Goal: Transaction & Acquisition: Purchase product/service

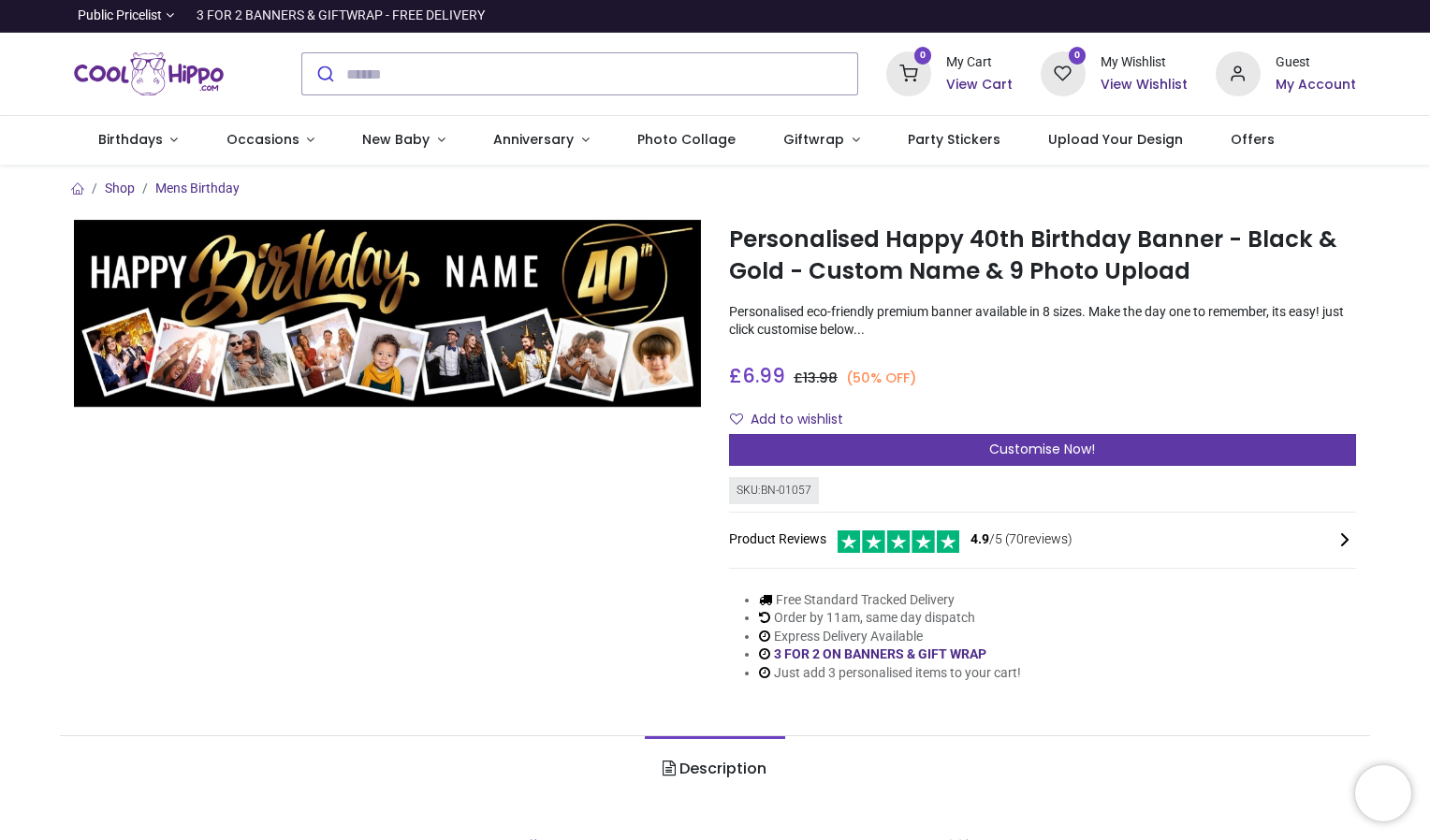
click at [919, 441] on div "Customise Now!" at bounding box center [1041, 450] width 627 height 32
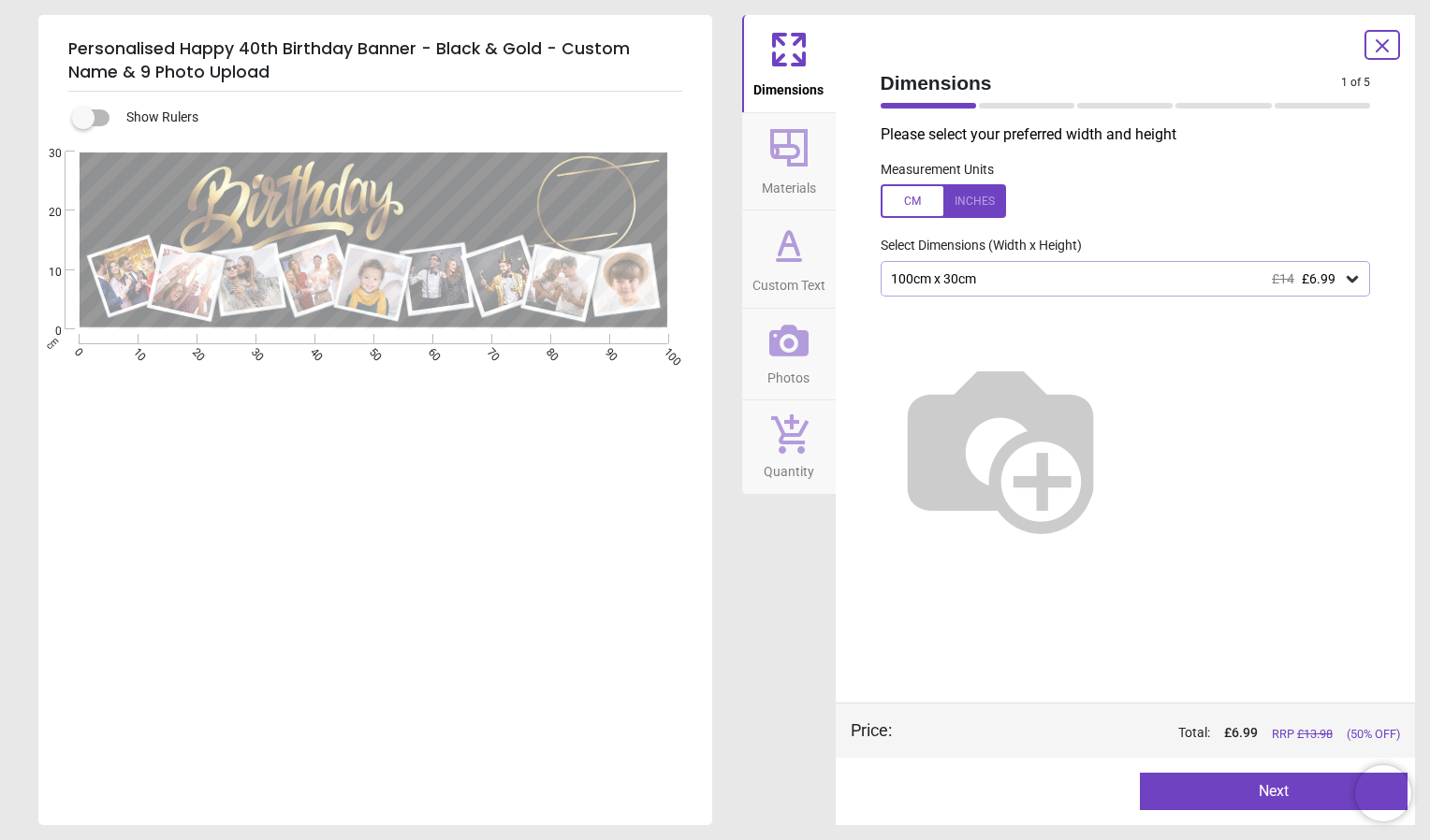
click at [1172, 290] on div "100cm x 30cm £14 £6.99" at bounding box center [1126, 279] width 490 height 36
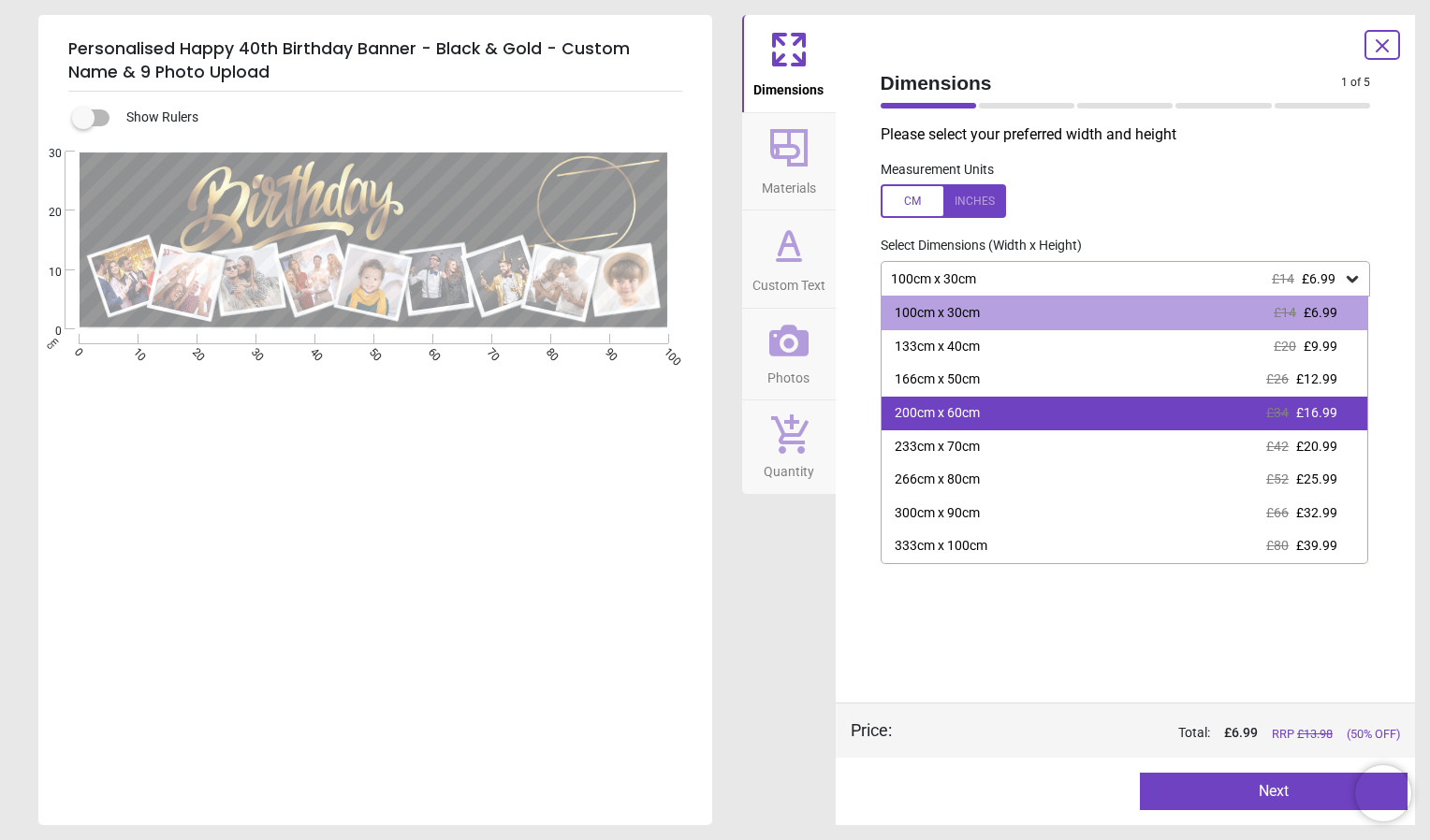
click at [1161, 410] on div "200cm x 60cm £34 £16.99" at bounding box center [1125, 414] width 486 height 34
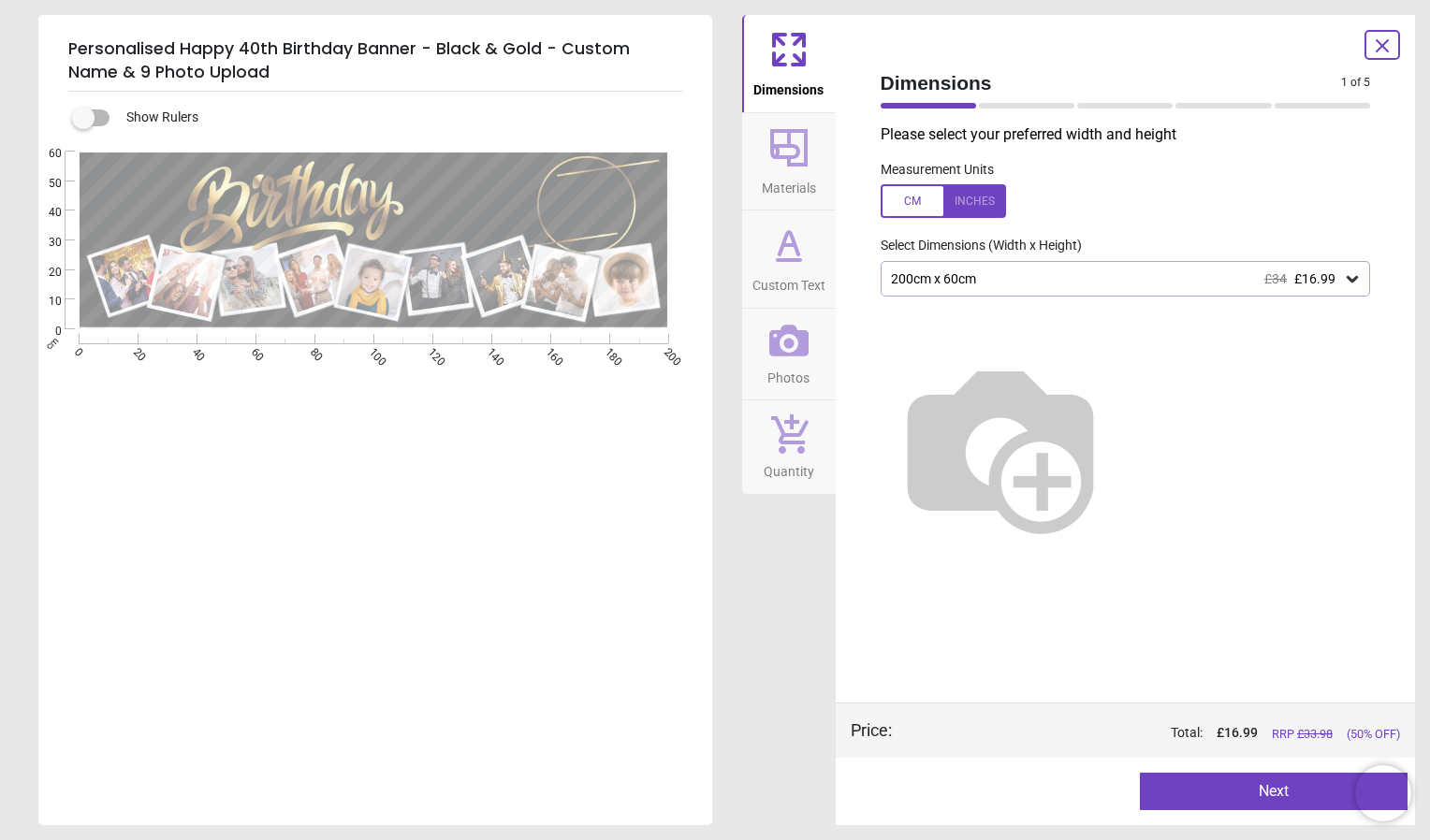
click at [1035, 285] on div "200cm x 60cm £34 £16.99" at bounding box center [1116, 279] width 454 height 16
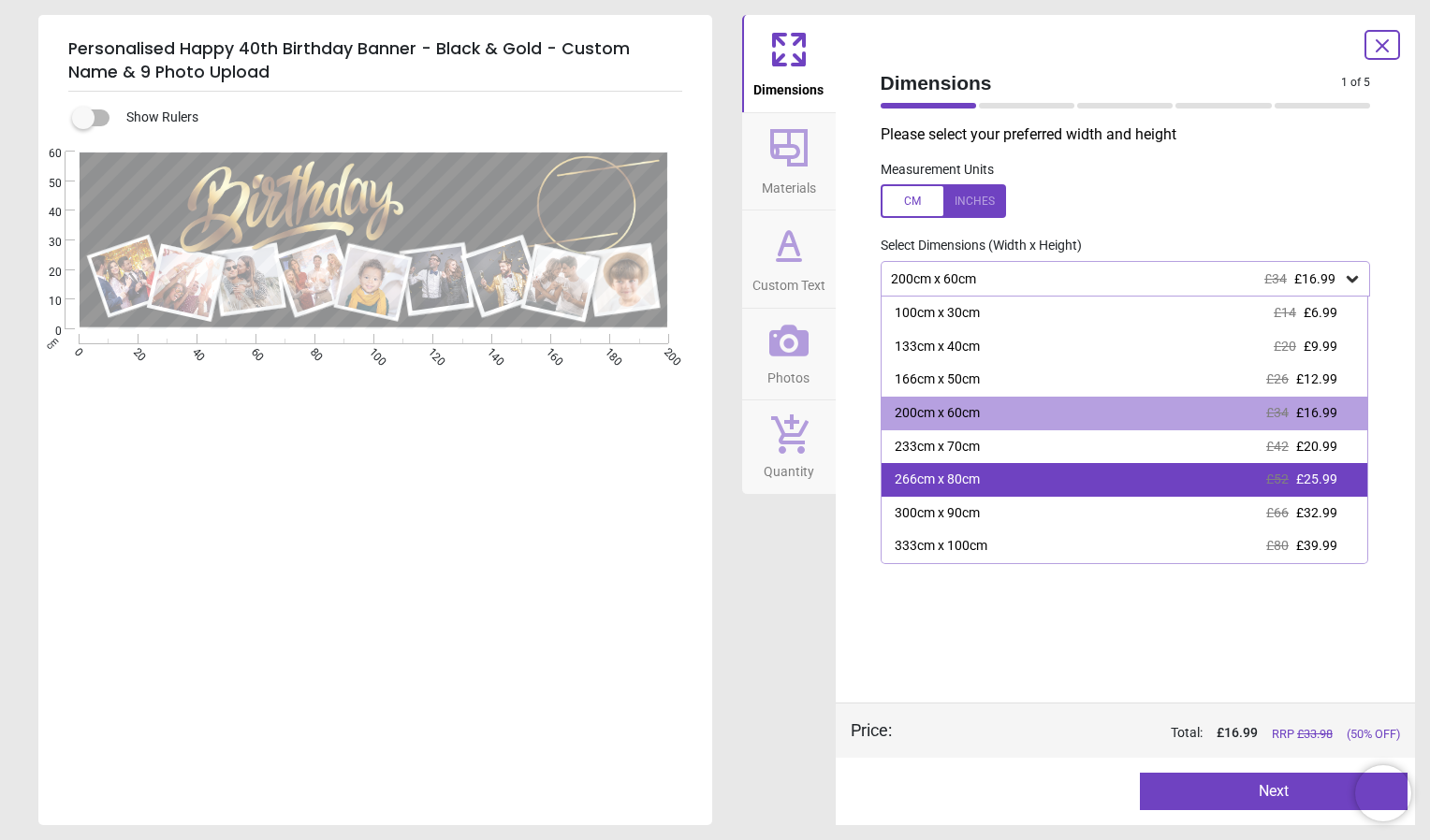
click at [1040, 464] on div "266cm x 80cm £52 £25.99" at bounding box center [1125, 480] width 486 height 34
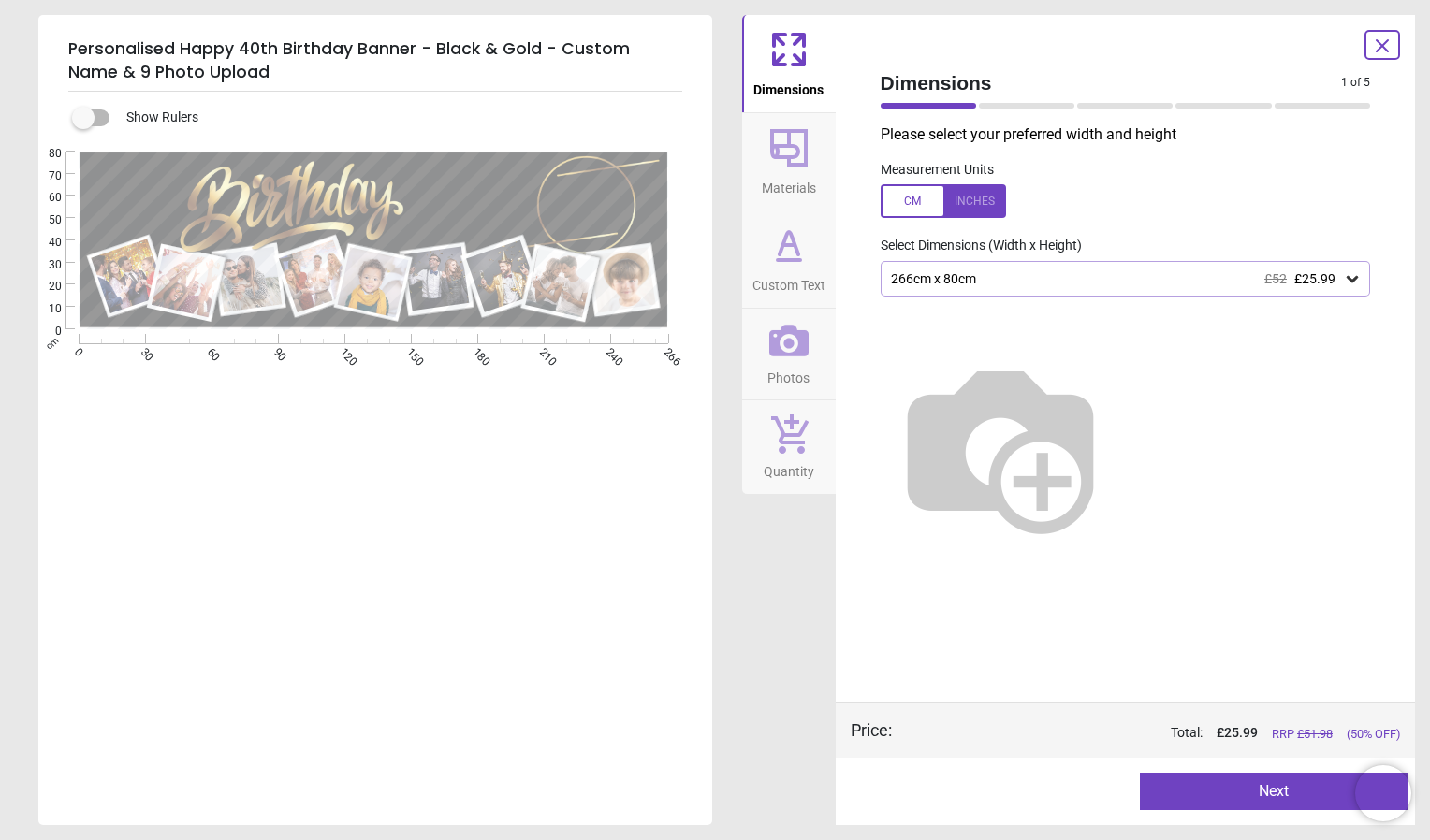
click at [1239, 791] on button "Next" at bounding box center [1274, 792] width 268 height 38
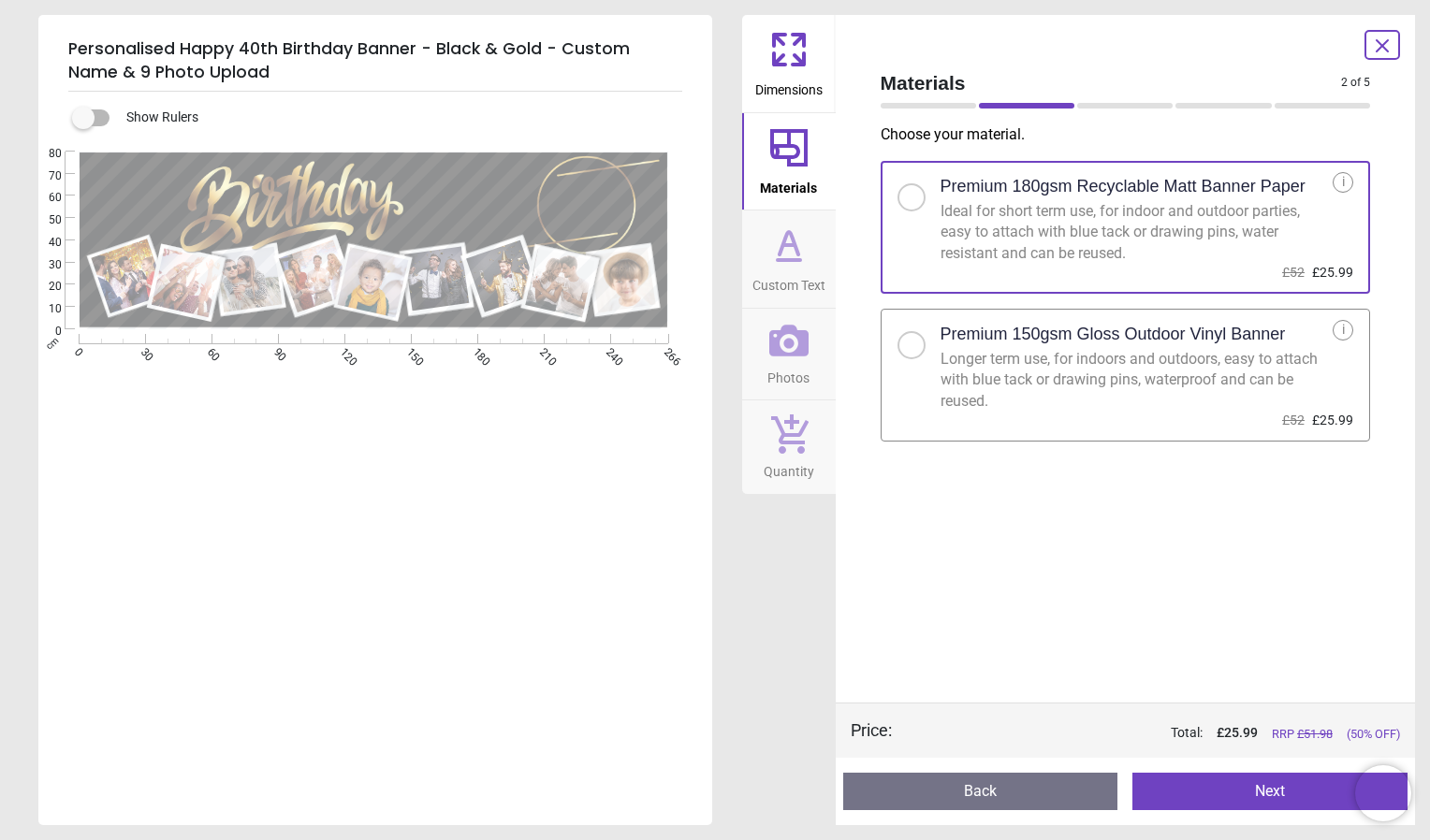
click at [1230, 795] on button "Next" at bounding box center [1270, 792] width 275 height 38
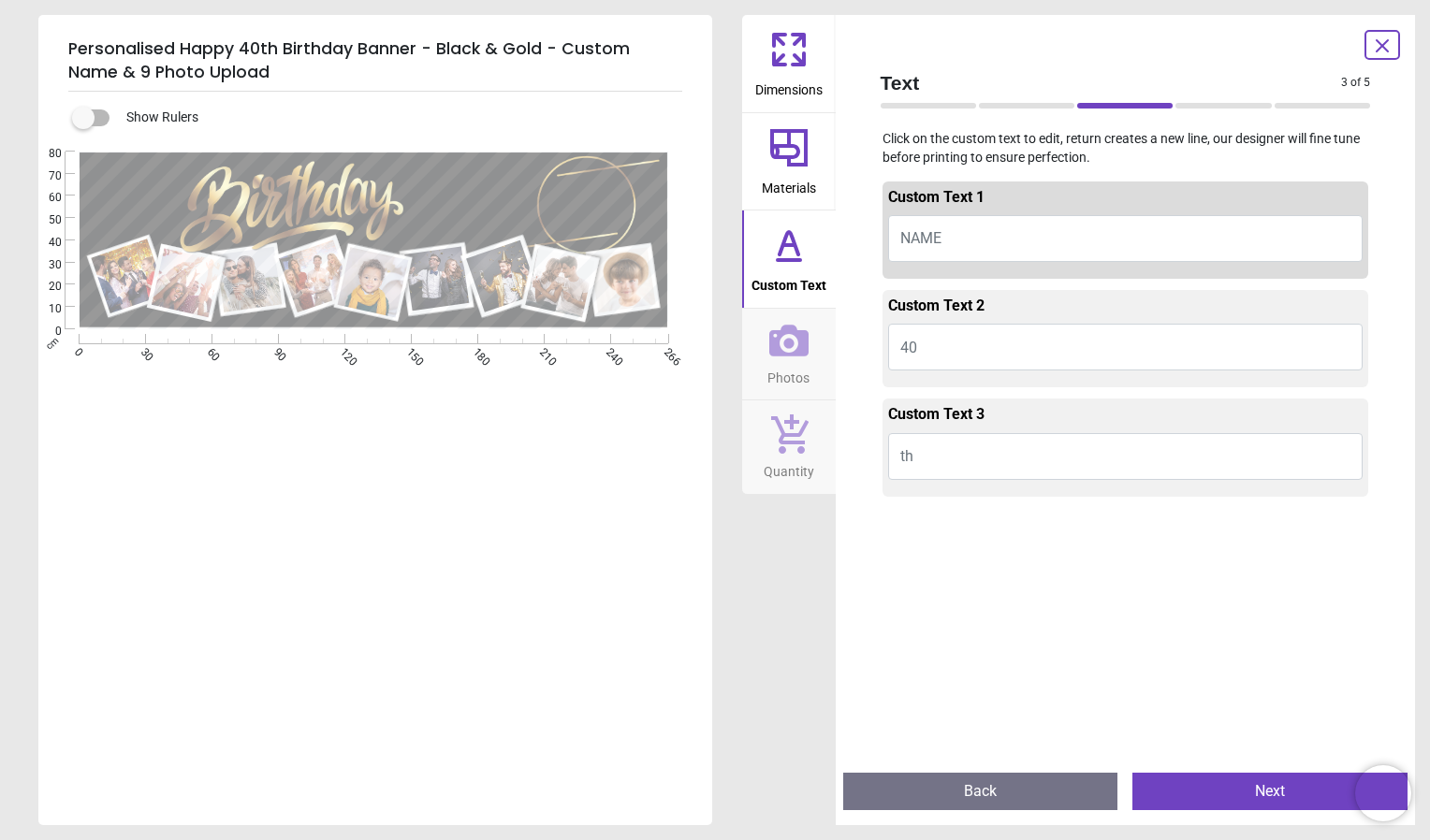
click at [979, 232] on button "NAME" at bounding box center [1125, 238] width 475 height 47
type textarea "*****"
click at [1036, 459] on button "th" at bounding box center [1125, 456] width 475 height 47
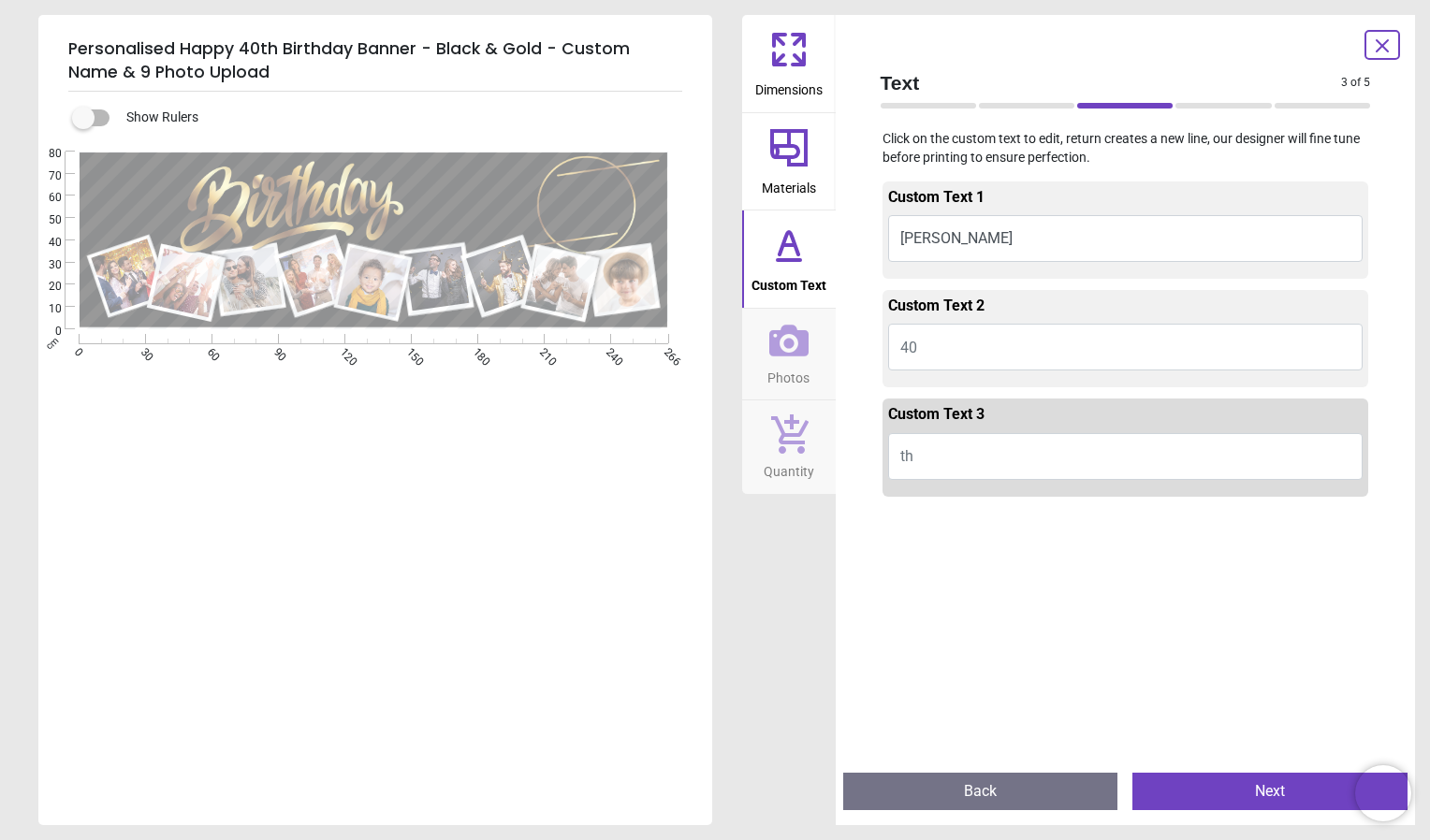
click at [1070, 464] on button "th" at bounding box center [1125, 456] width 475 height 47
click at [1065, 456] on button "th" at bounding box center [1125, 456] width 475 height 47
drag, startPoint x: 1065, startPoint y: 458, endPoint x: 1068, endPoint y: 475, distance: 17.3
click at [1065, 458] on button "th" at bounding box center [1125, 456] width 475 height 47
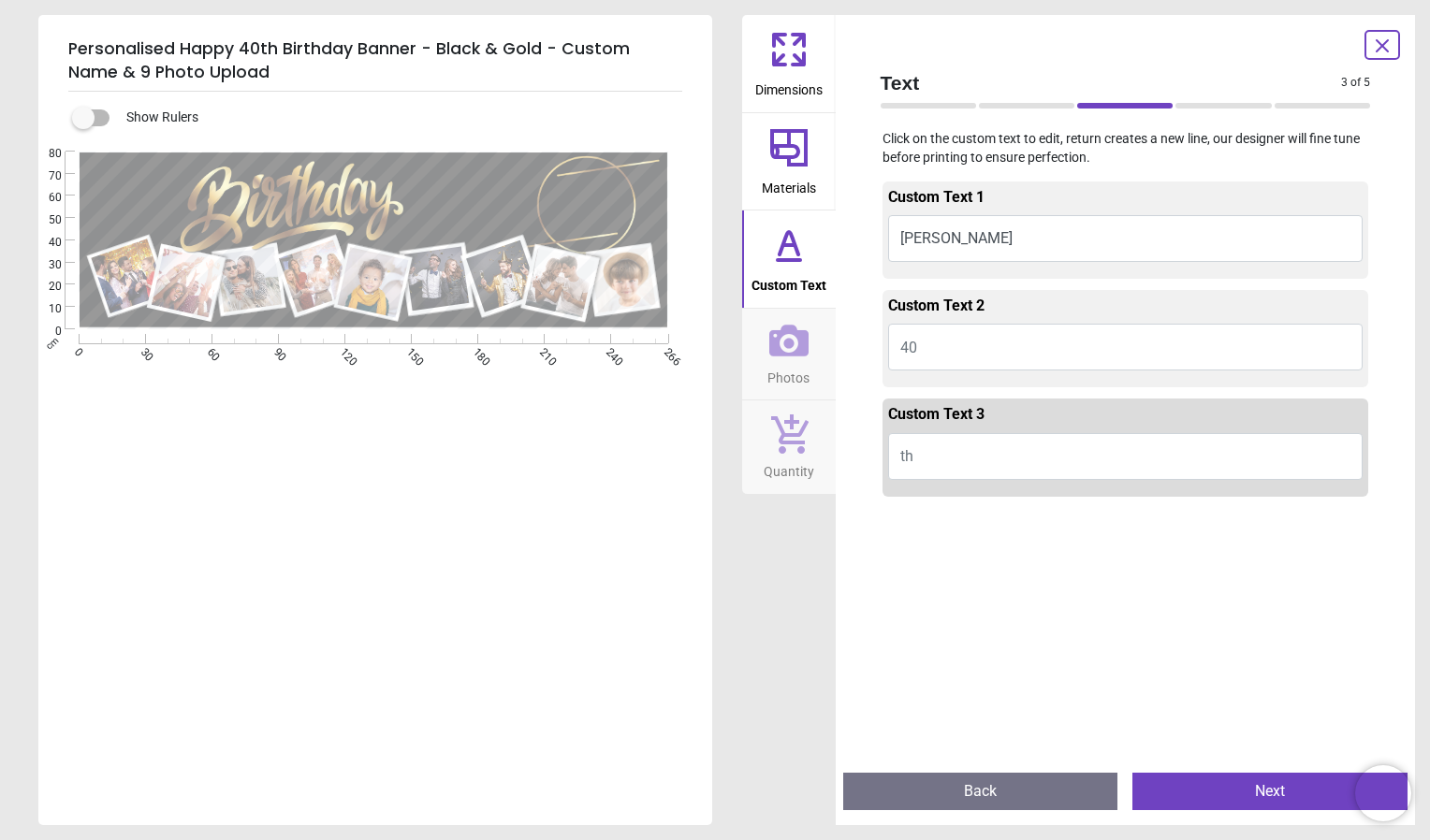
click at [1200, 779] on button "Next" at bounding box center [1270, 792] width 275 height 38
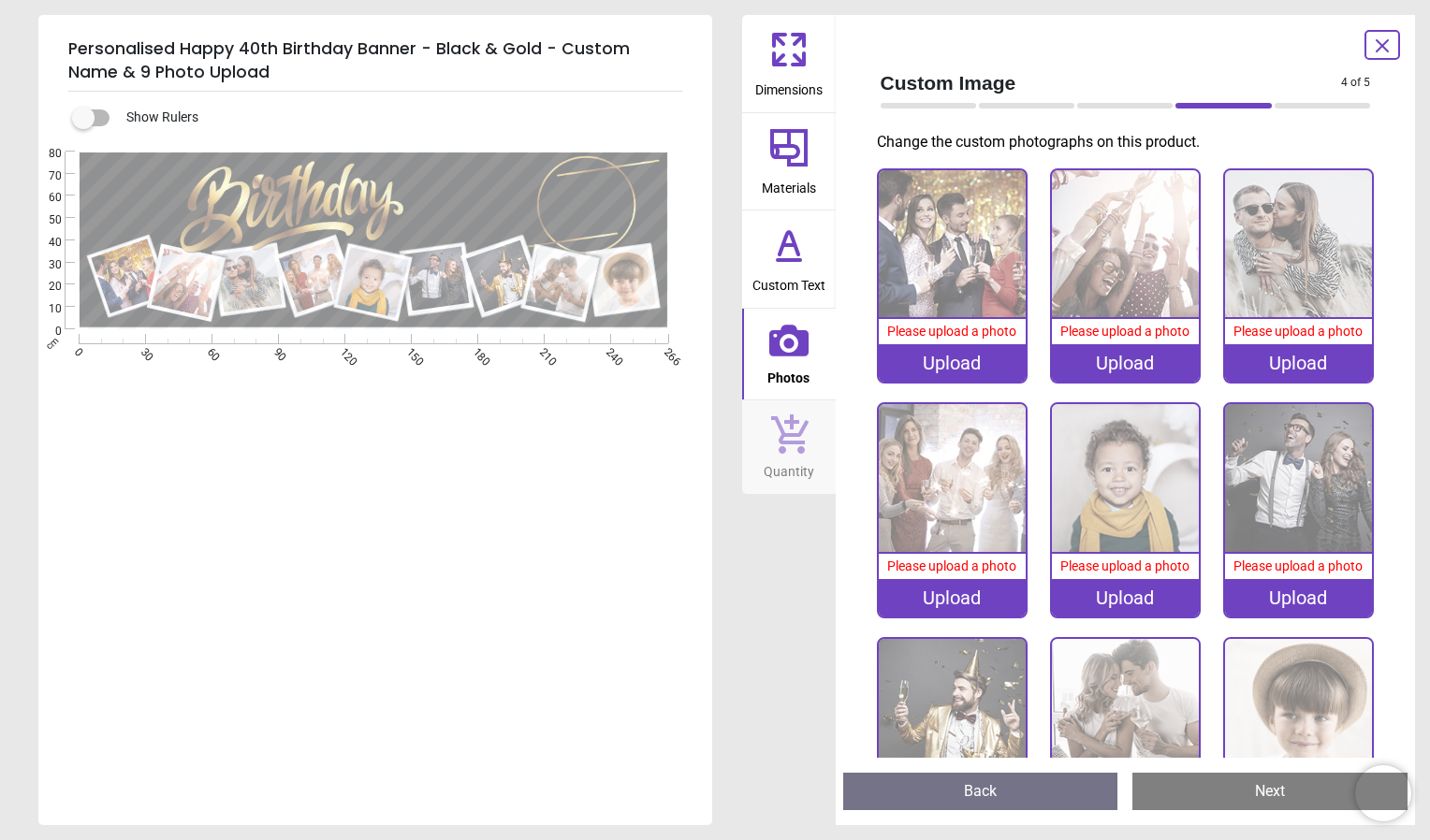
click at [975, 361] on div "Upload" at bounding box center [952, 364] width 146 height 38
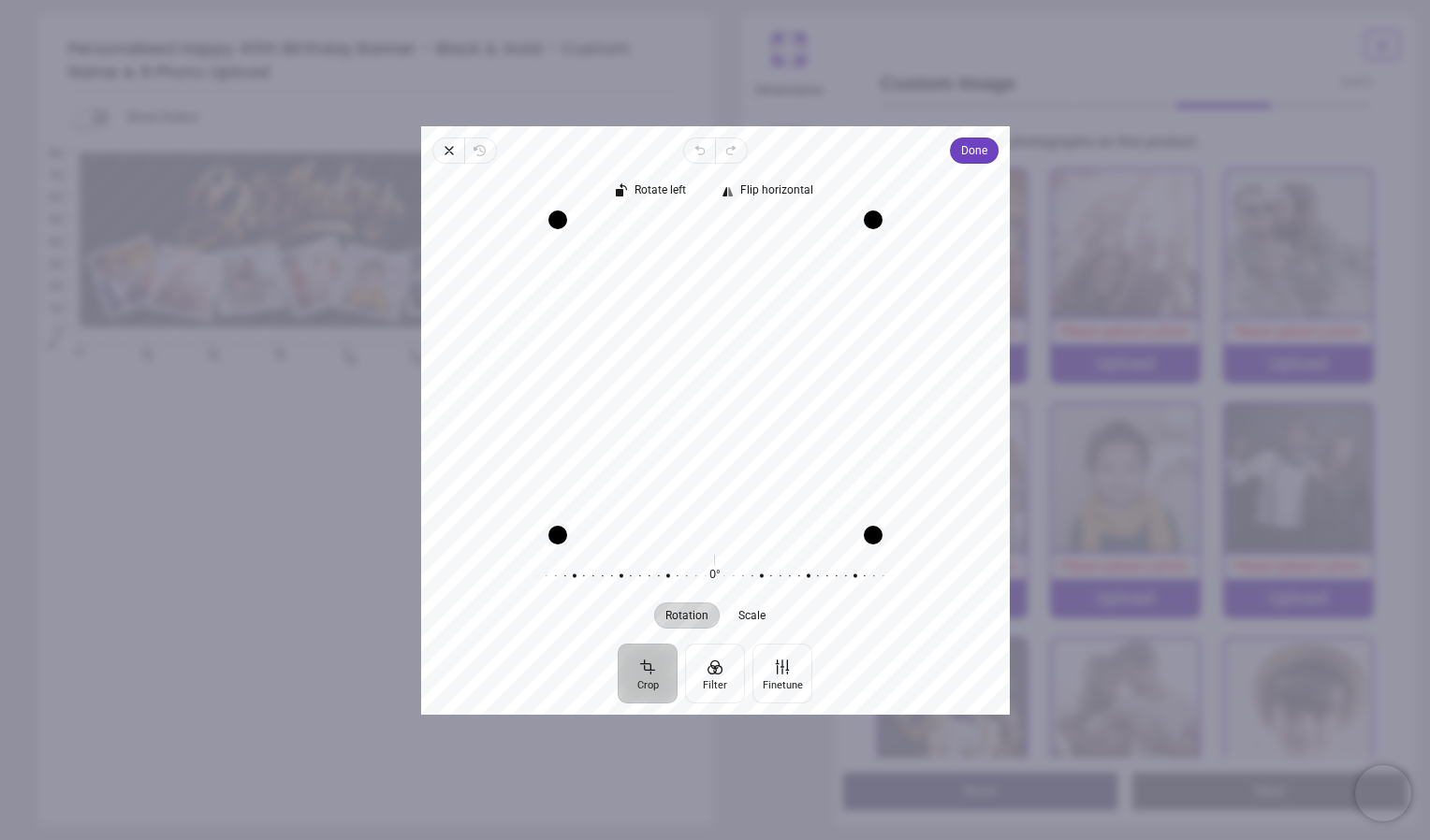
drag, startPoint x: 771, startPoint y: 456, endPoint x: 771, endPoint y: 479, distance: 23.0
click at [771, 479] on div "Recenter" at bounding box center [715, 377] width 559 height 315
click at [969, 151] on span "Done" at bounding box center [973, 150] width 26 height 23
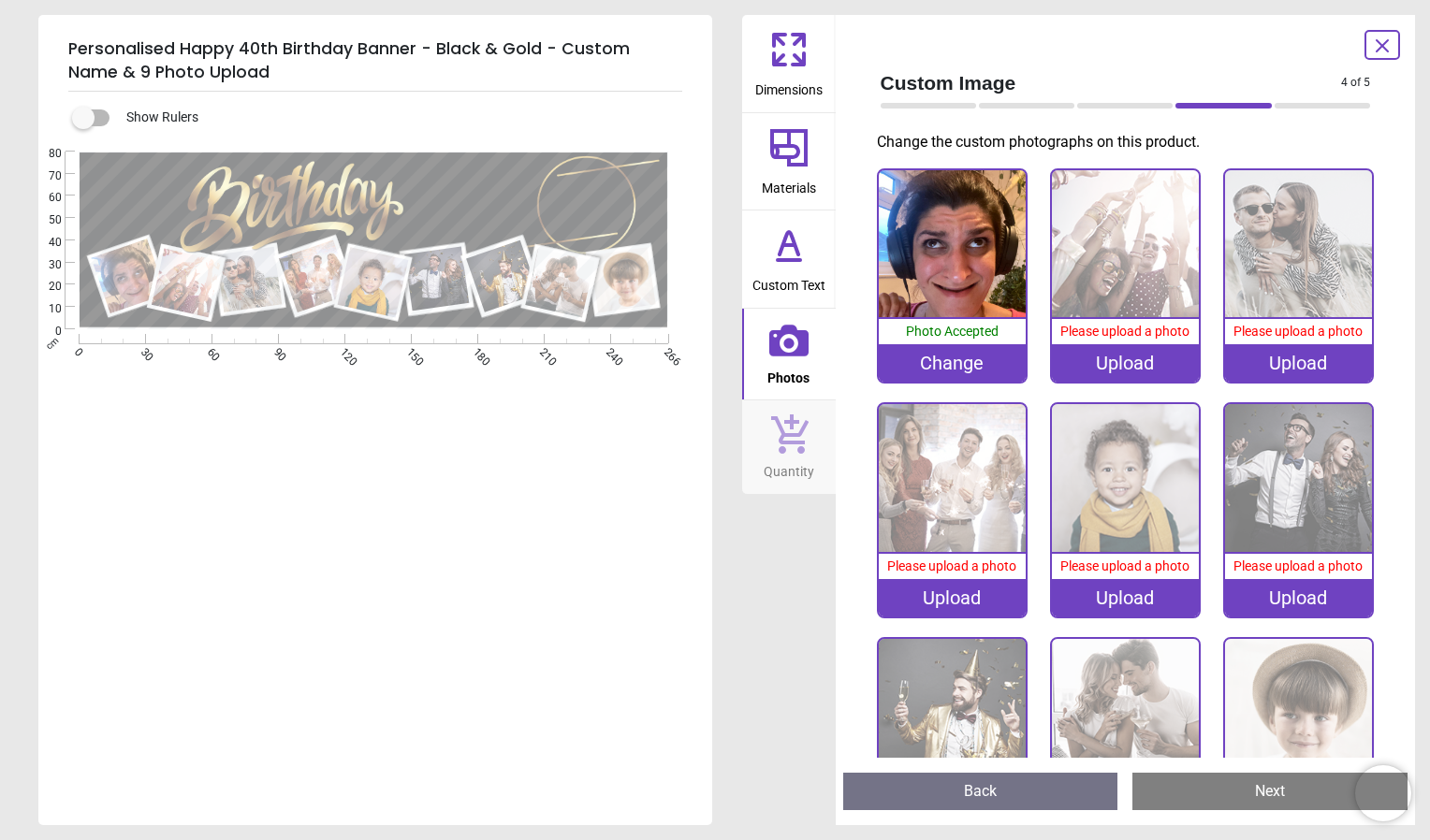
click at [1137, 369] on div "Upload" at bounding box center [1124, 364] width 146 height 38
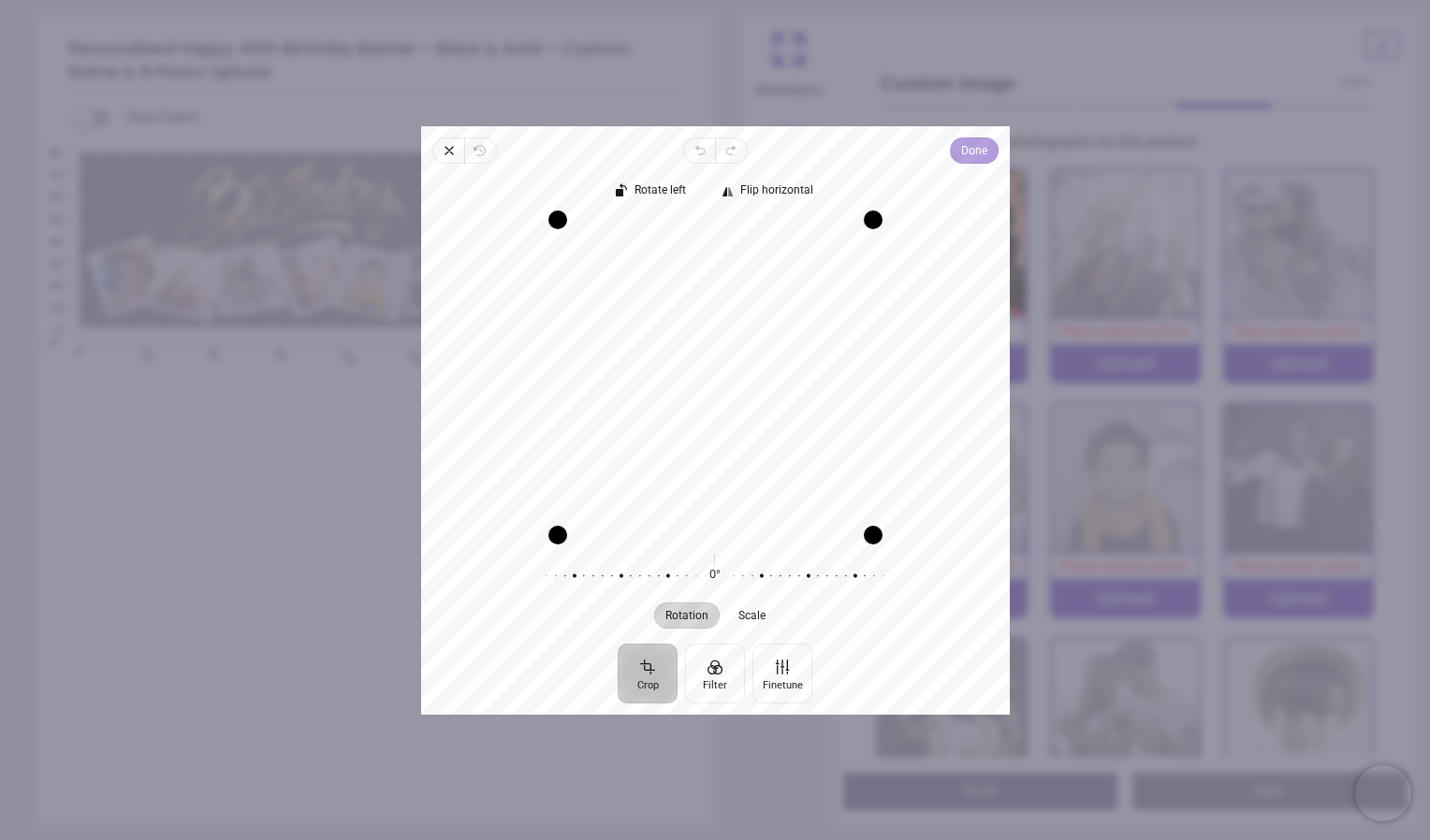
click at [967, 152] on span "Done" at bounding box center [973, 150] width 26 height 23
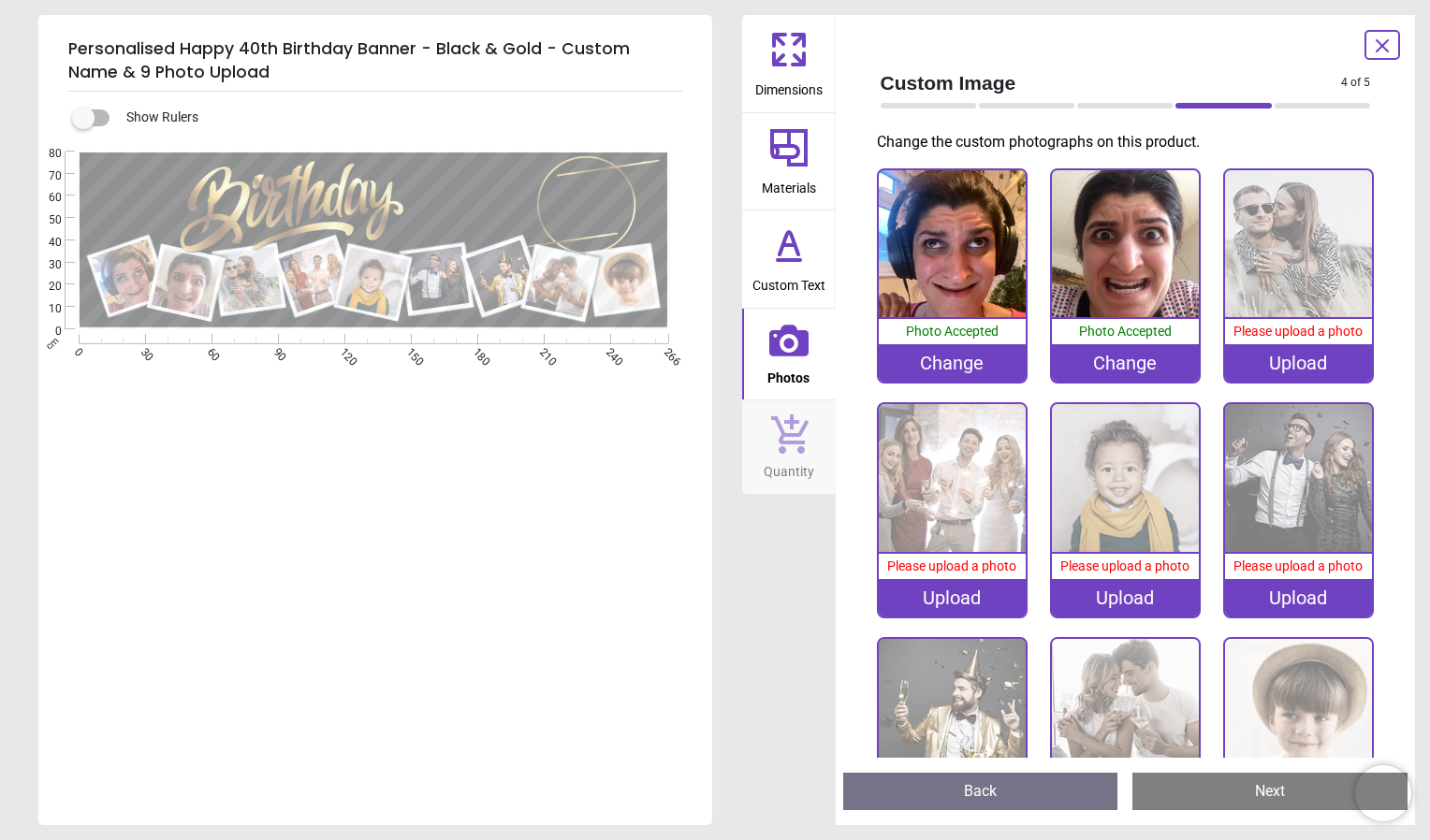
click at [1291, 365] on div "Upload" at bounding box center [1297, 364] width 146 height 38
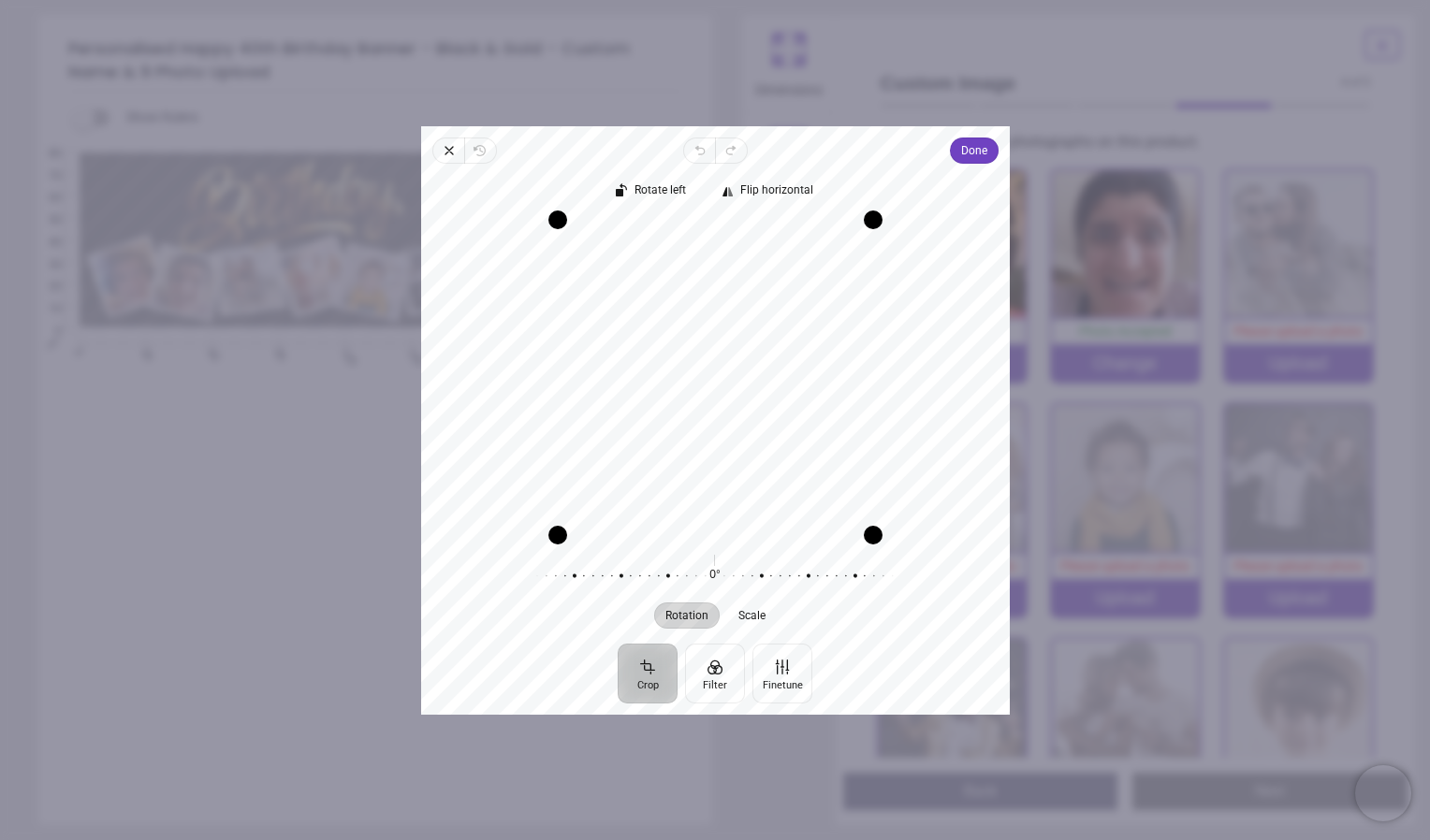
drag, startPoint x: 831, startPoint y: 415, endPoint x: 838, endPoint y: 442, distance: 27.9
click at [838, 442] on div "Recenter" at bounding box center [715, 377] width 559 height 315
click at [748, 614] on span "Scale" at bounding box center [751, 614] width 27 height 11
click at [816, 576] on div at bounding box center [892, 575] width 360 height 53
drag, startPoint x: 805, startPoint y: 575, endPoint x: 1125, endPoint y: 563, distance: 320.2
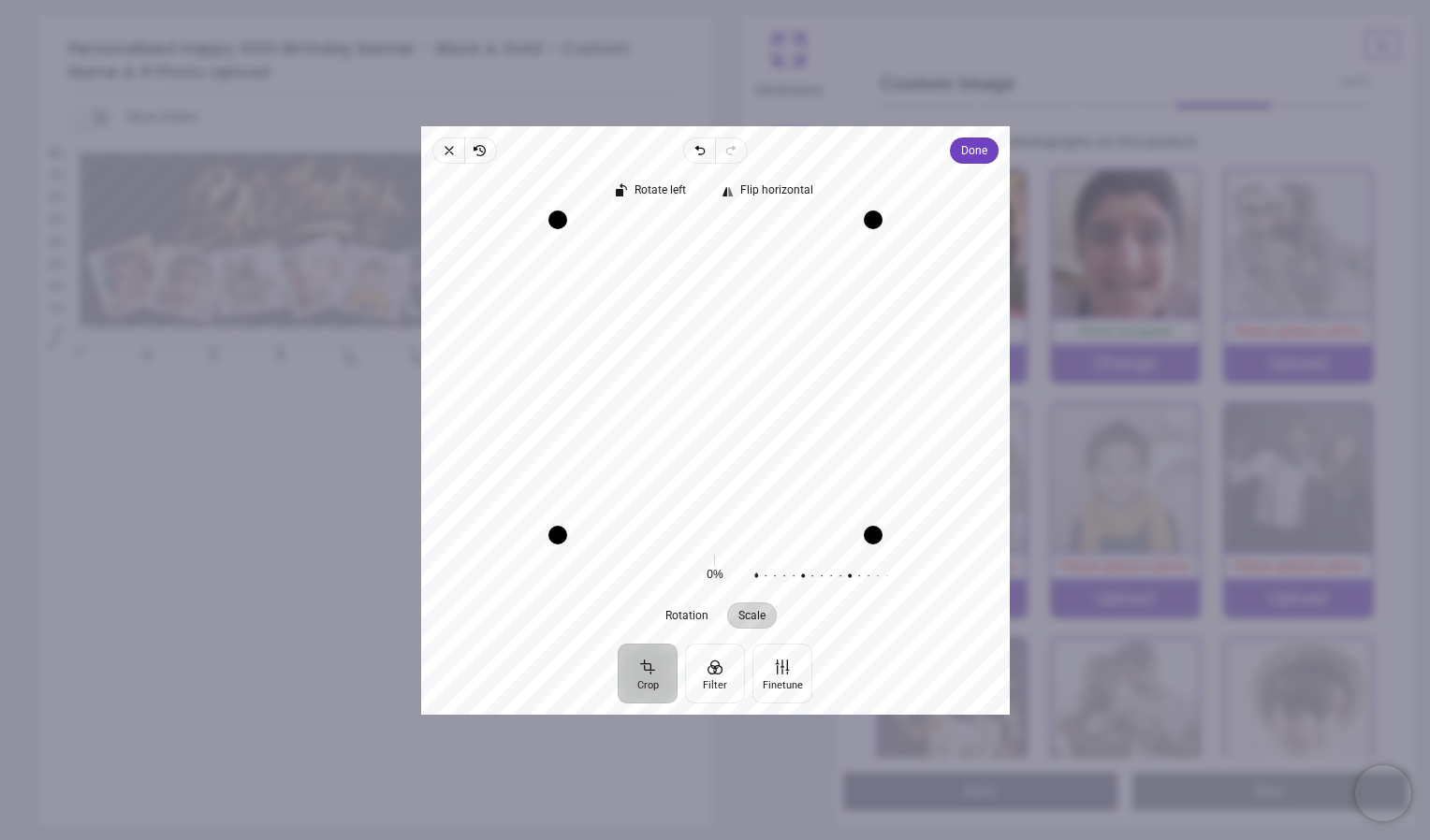
click at [1125, 537] on div "× Trustpilot Product Reviews 4.9 /5 ( 70 reviews) Emma Tennant Excellent qualit…" at bounding box center [1041, 469] width 627 height 135
drag, startPoint x: 800, startPoint y: 443, endPoint x: 801, endPoint y: 425, distance: 18.0
click at [801, 425] on div "Recenter" at bounding box center [715, 377] width 559 height 315
click at [706, 618] on span "Rotation" at bounding box center [687, 614] width 43 height 11
click at [653, 673] on button "Crop" at bounding box center [648, 673] width 60 height 60
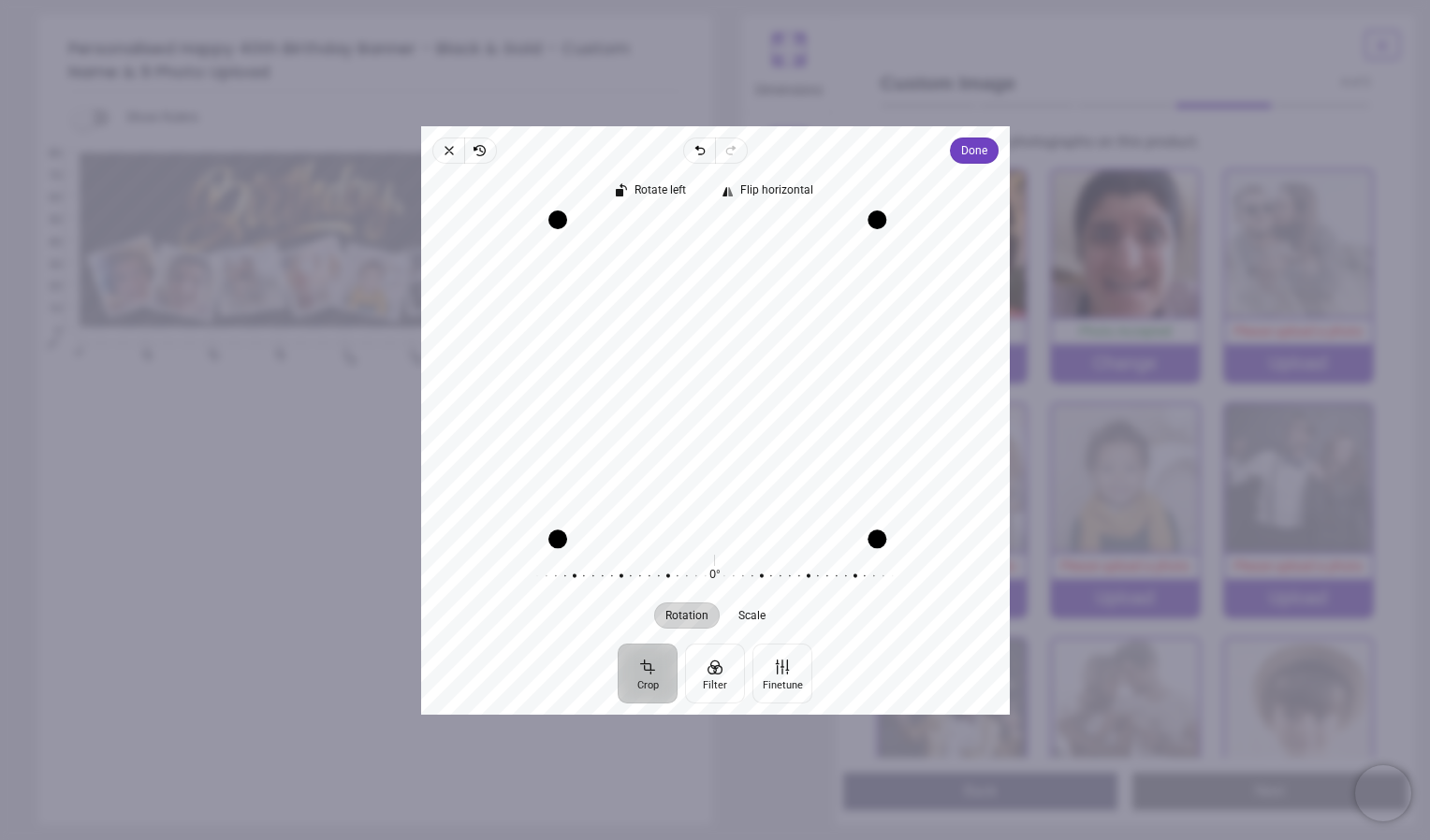
drag, startPoint x: 873, startPoint y: 537, endPoint x: 867, endPoint y: 573, distance: 36.5
click at [867, 573] on div "Rotate left Flip horizontal Recenter Rotation Scale 0° Reset 0% Reset" at bounding box center [715, 404] width 589 height 480
click at [986, 146] on span "Done" at bounding box center [973, 150] width 26 height 23
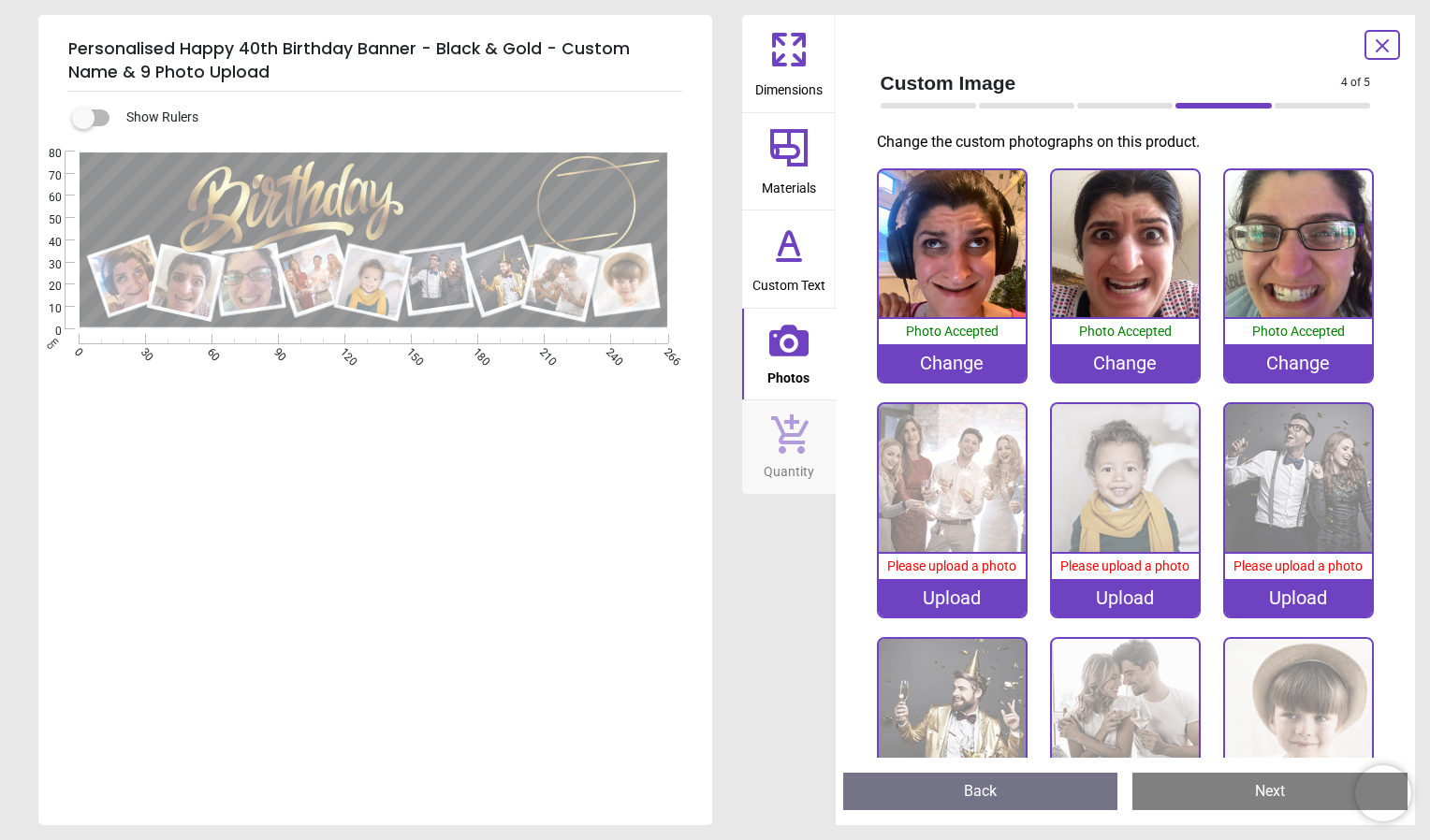
click at [1003, 590] on div "Upload" at bounding box center [952, 598] width 146 height 38
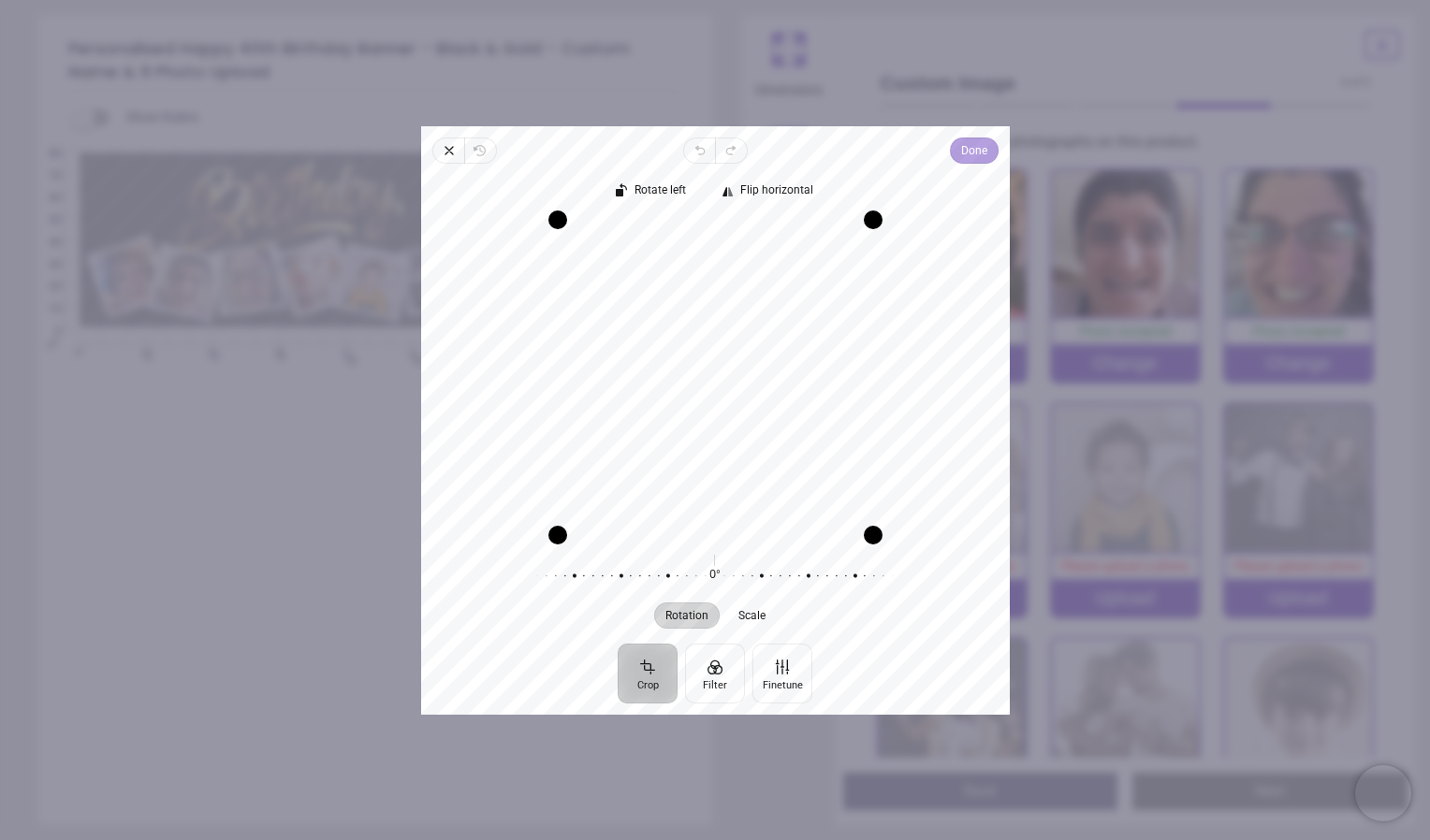
click at [983, 146] on span "Done" at bounding box center [973, 150] width 26 height 23
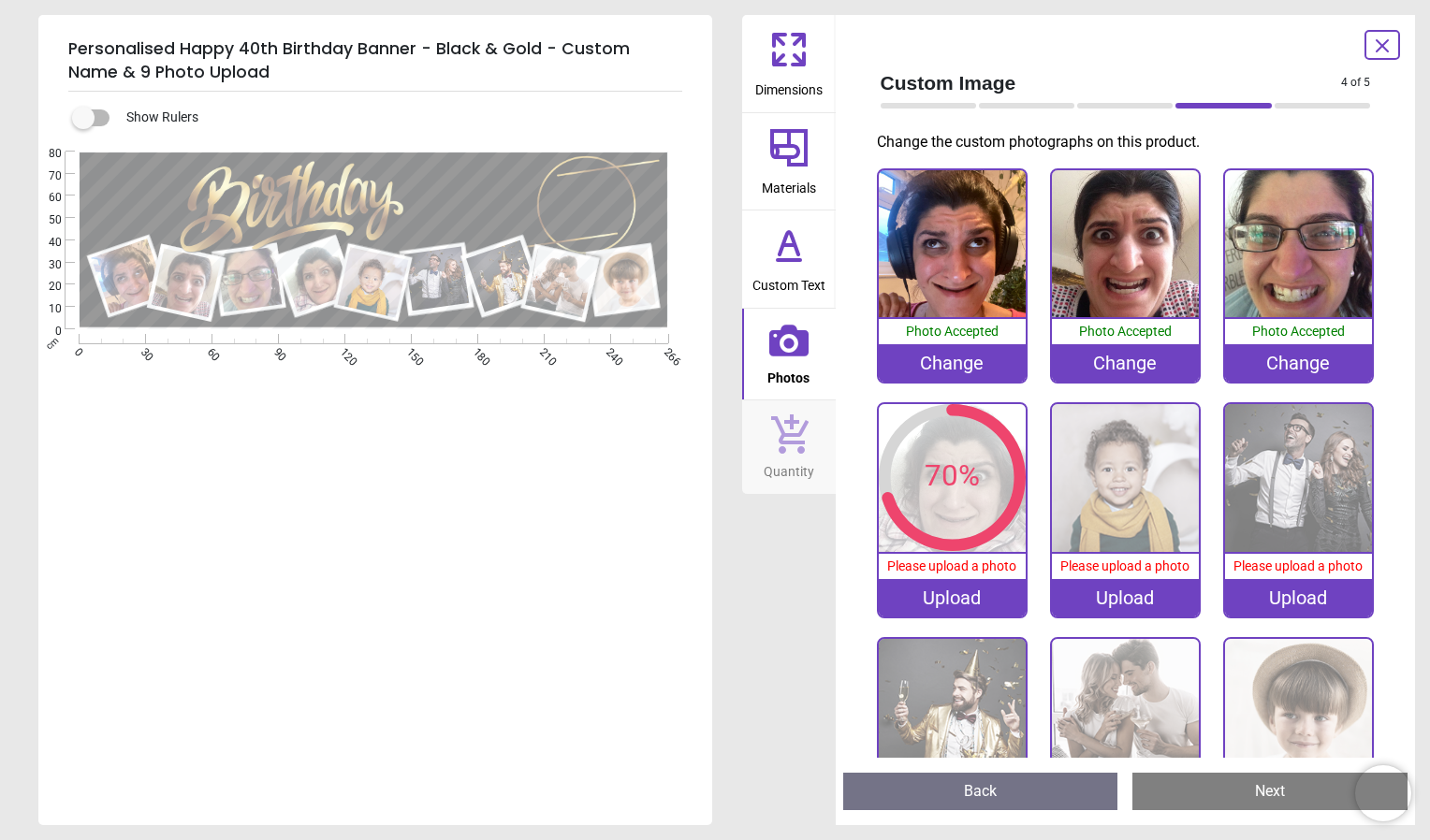
click at [1131, 591] on div "Upload" at bounding box center [1124, 598] width 146 height 38
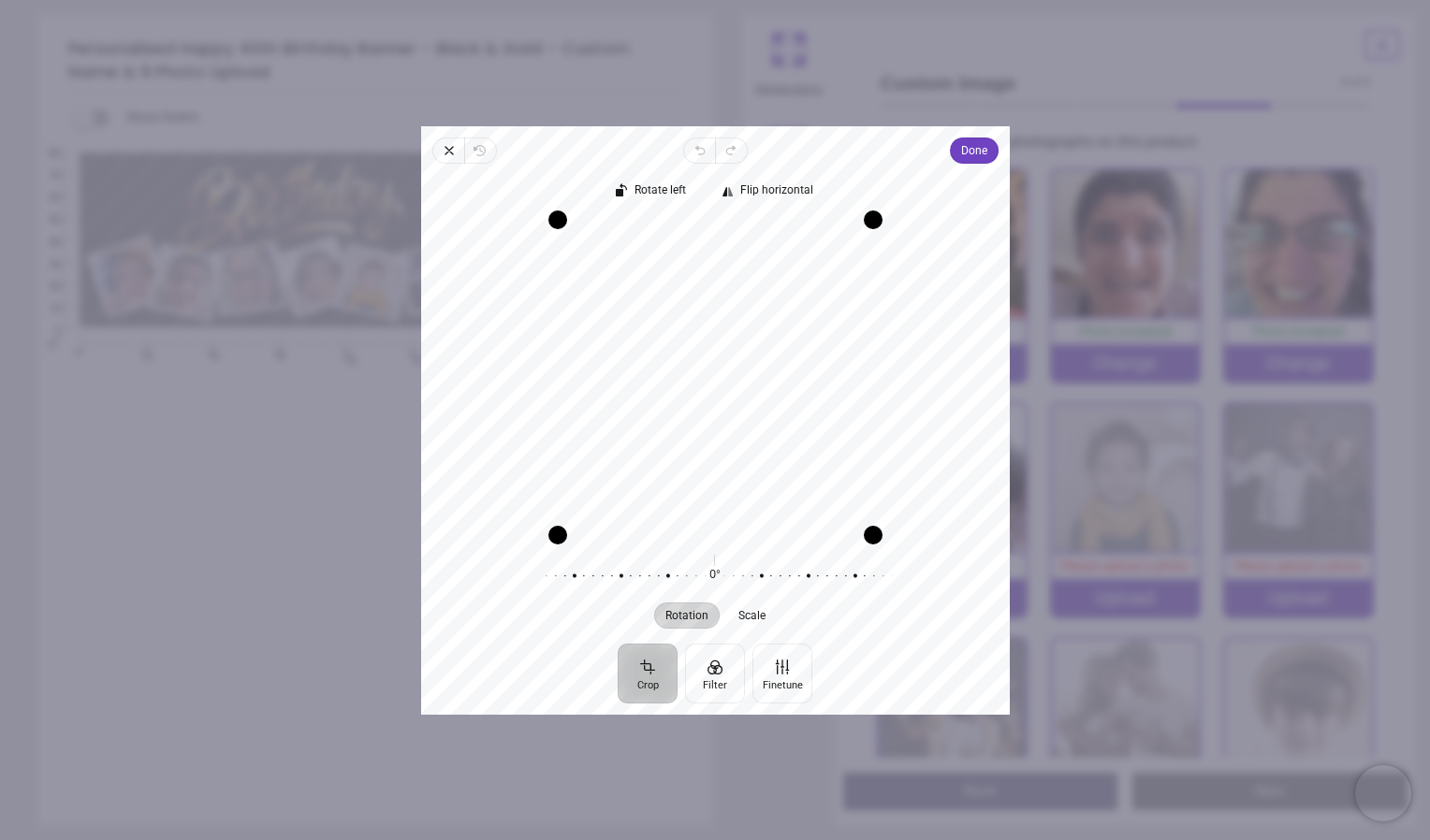
drag, startPoint x: 827, startPoint y: 360, endPoint x: 835, endPoint y: 437, distance: 77.4
click at [835, 437] on div "Recenter" at bounding box center [715, 377] width 559 height 315
click at [776, 666] on button "Finetune" at bounding box center [782, 673] width 60 height 60
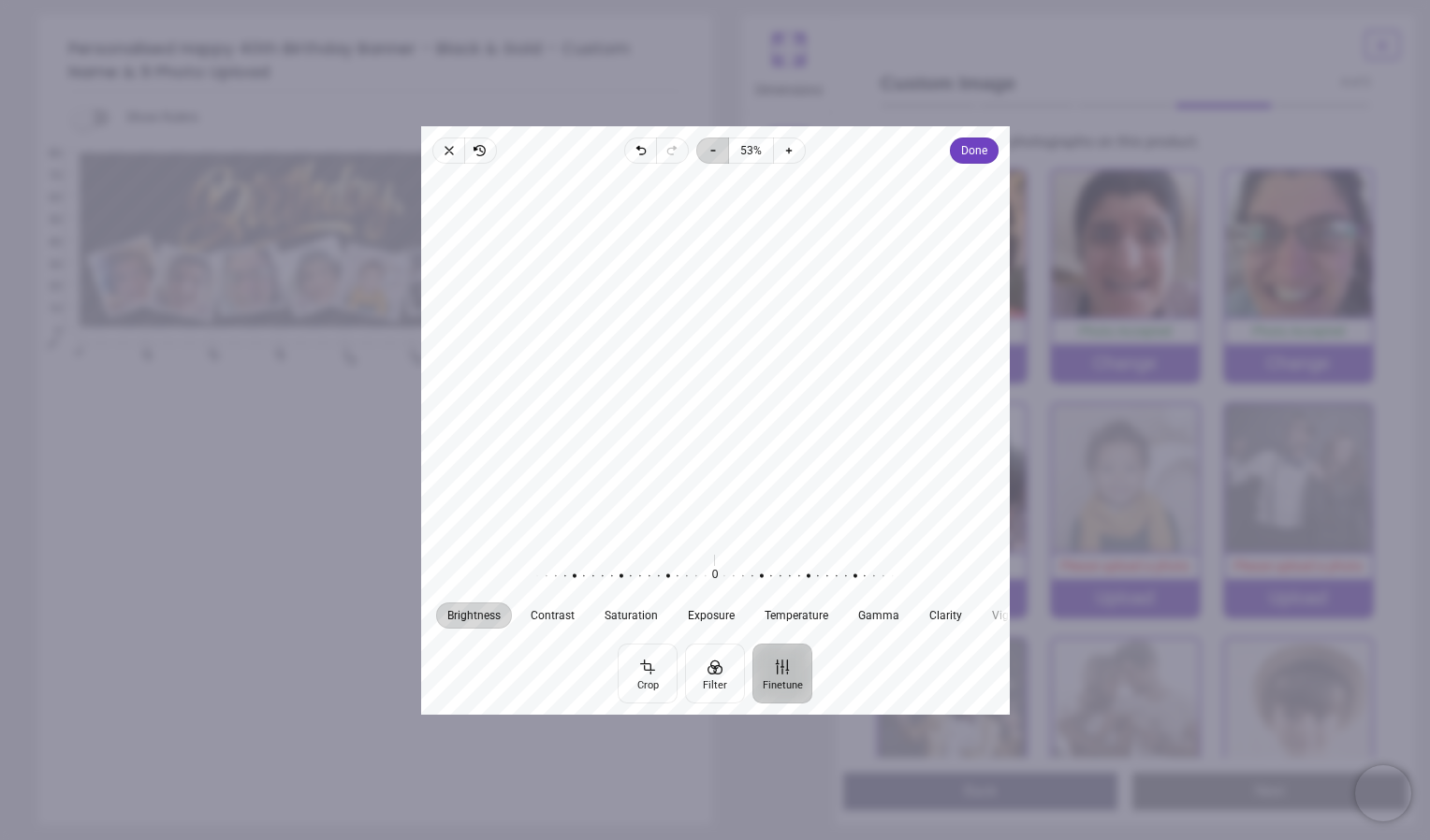
click at [715, 158] on span "Zoom out" at bounding box center [713, 150] width 32 height 26
click at [799, 152] on span "Zoom in" at bounding box center [790, 150] width 32 height 26
click at [715, 153] on icon "button" at bounding box center [713, 150] width 15 height 15
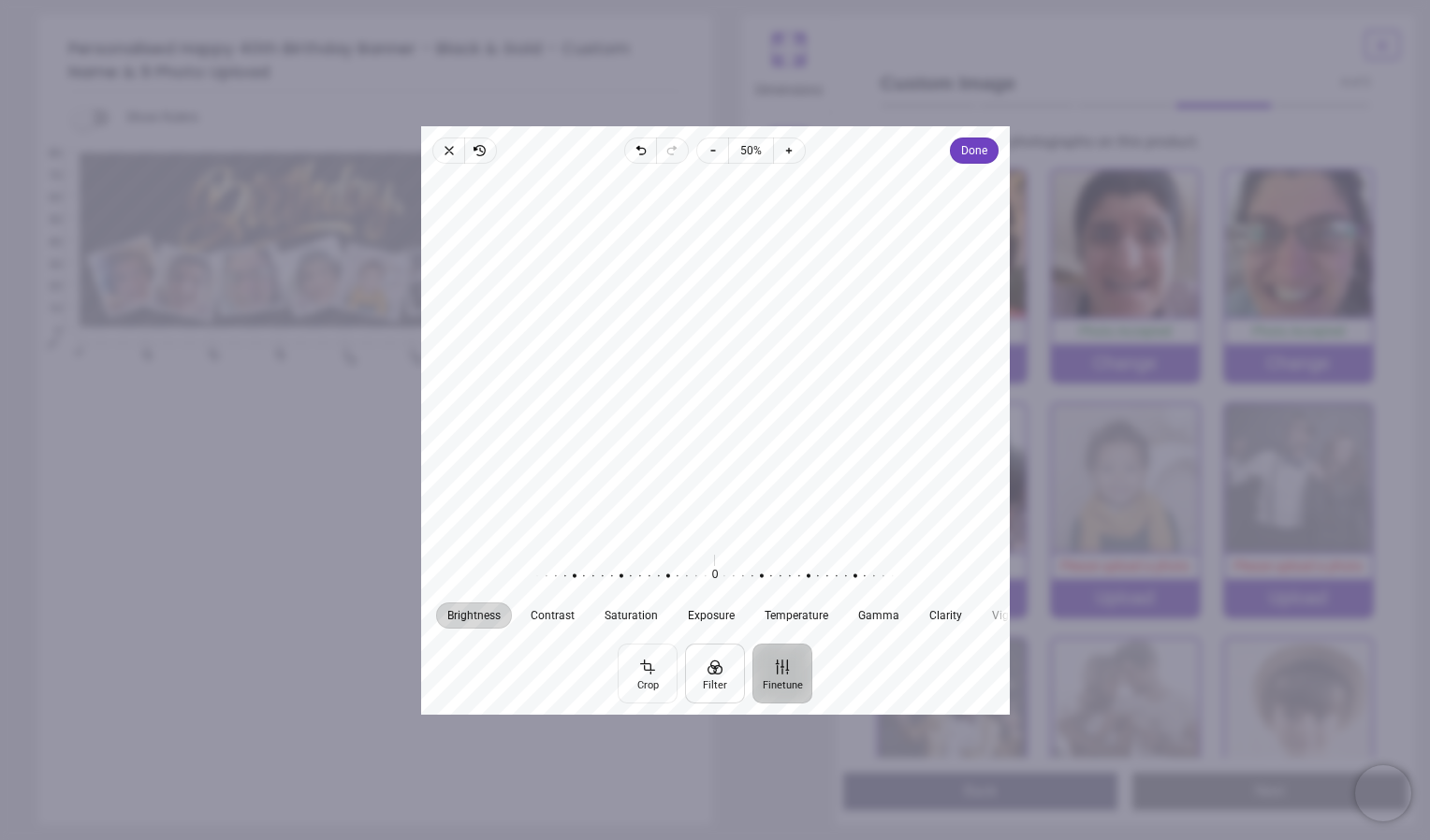
click at [712, 668] on button "Filter" at bounding box center [715, 673] width 60 height 60
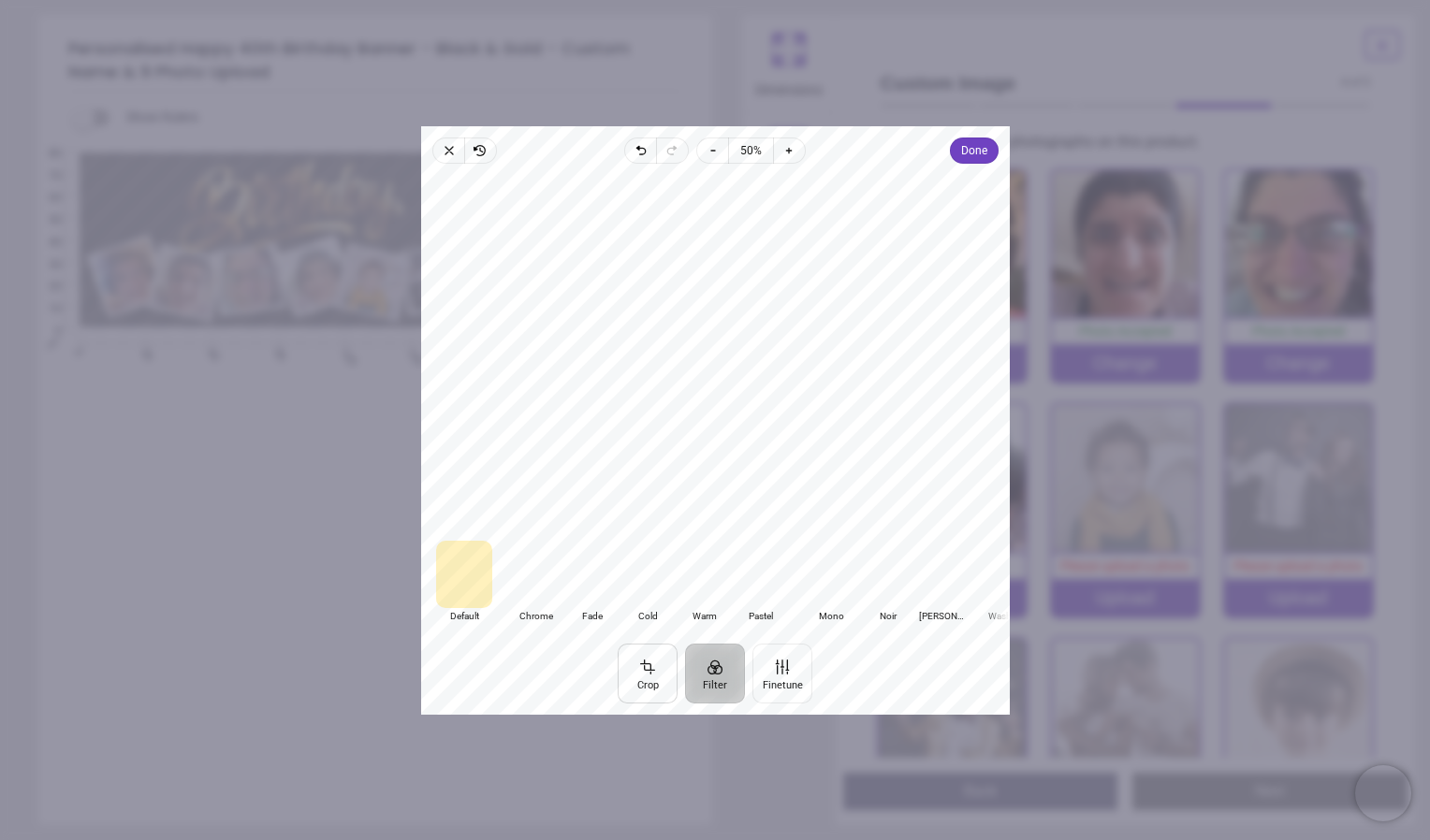
click at [643, 687] on button "Crop" at bounding box center [648, 673] width 60 height 60
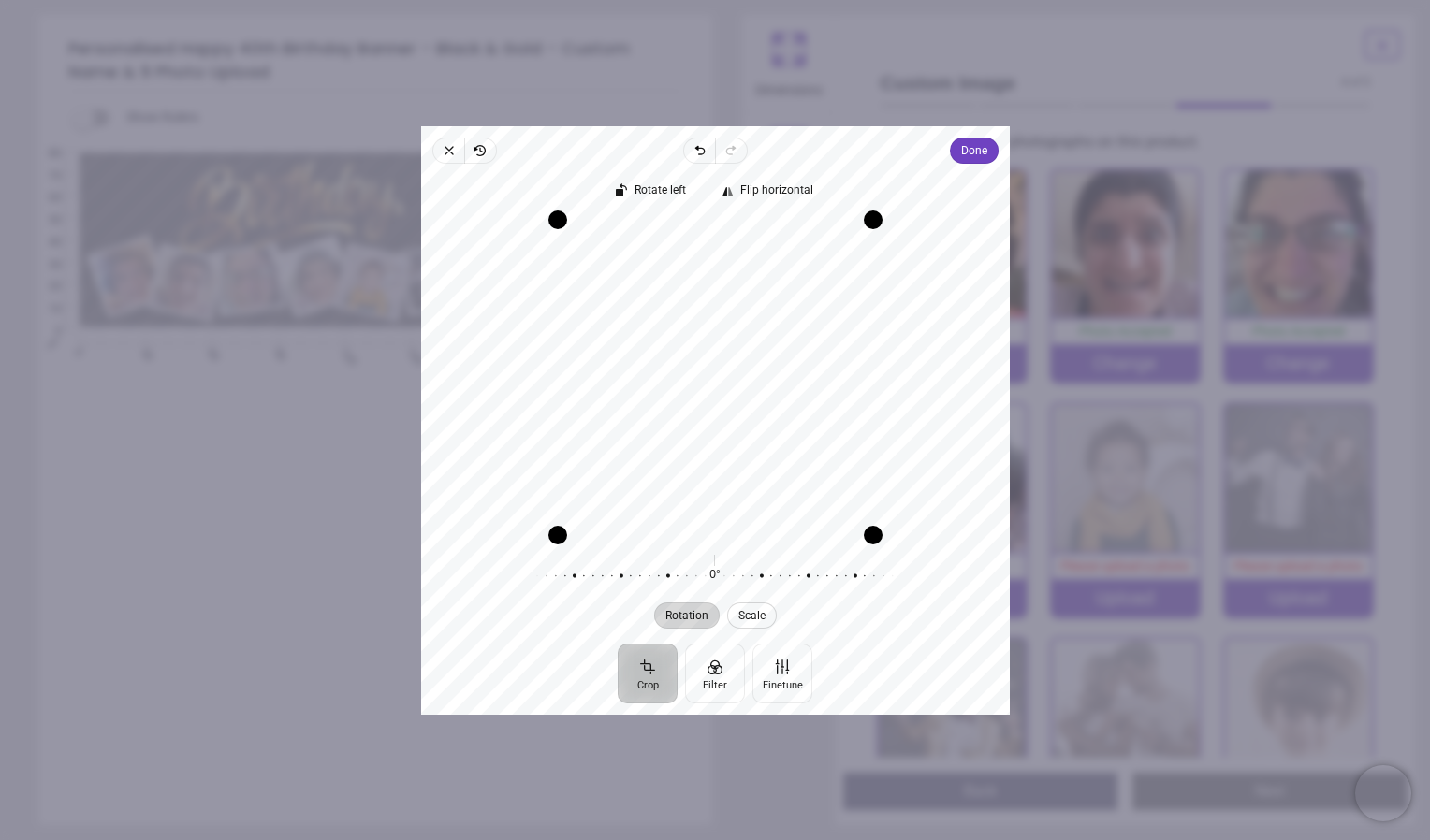
click at [747, 612] on span "Scale" at bounding box center [751, 614] width 27 height 11
click at [786, 573] on div at bounding box center [893, 575] width 360 height 53
drag, startPoint x: 724, startPoint y: 574, endPoint x: 942, endPoint y: 585, distance: 218.3
click at [941, 584] on div "0% Reset" at bounding box center [715, 575] width 589 height 53
click at [978, 145] on span "Done" at bounding box center [973, 150] width 26 height 23
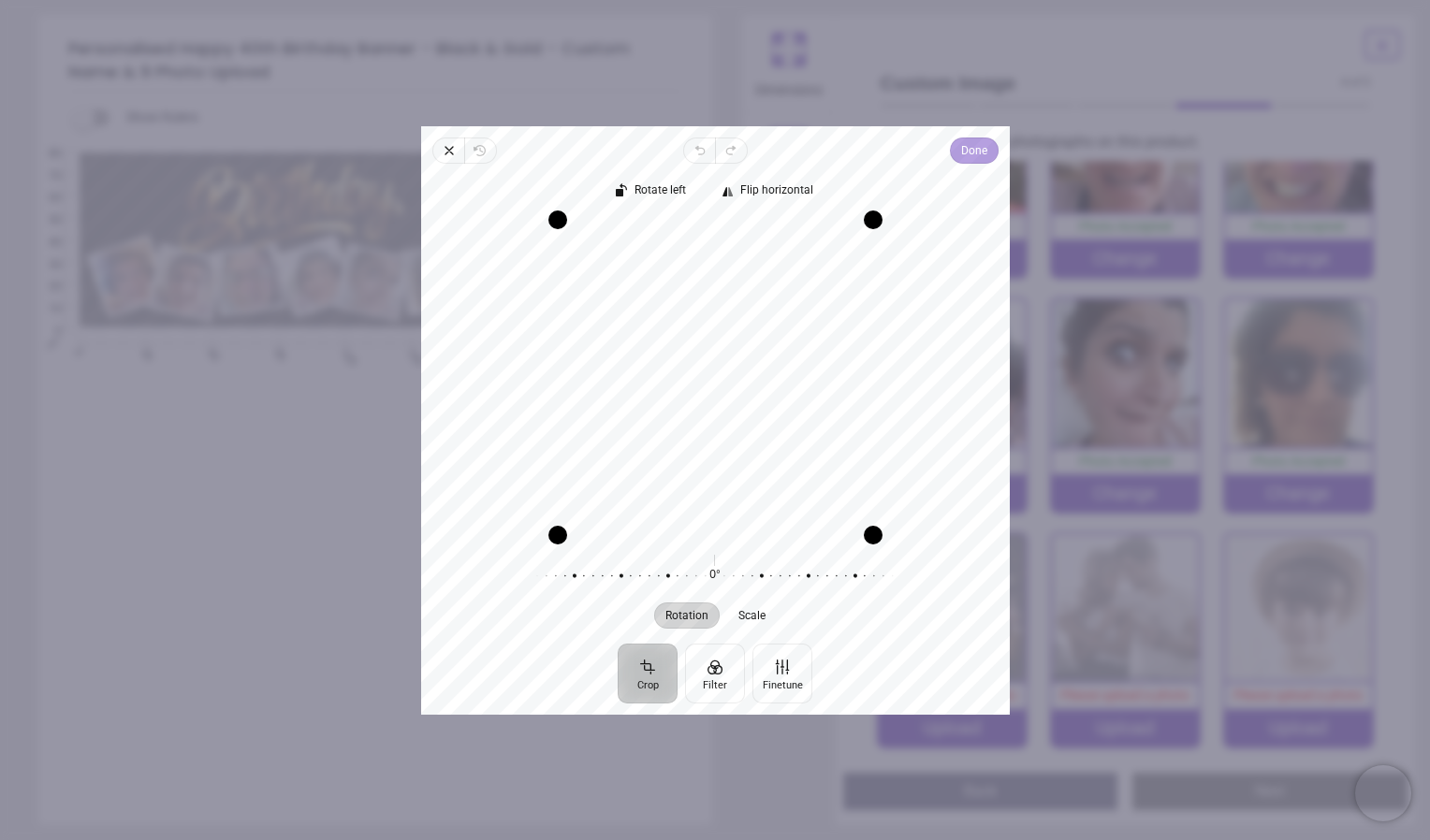
click at [966, 157] on span "Done" at bounding box center [973, 150] width 26 height 23
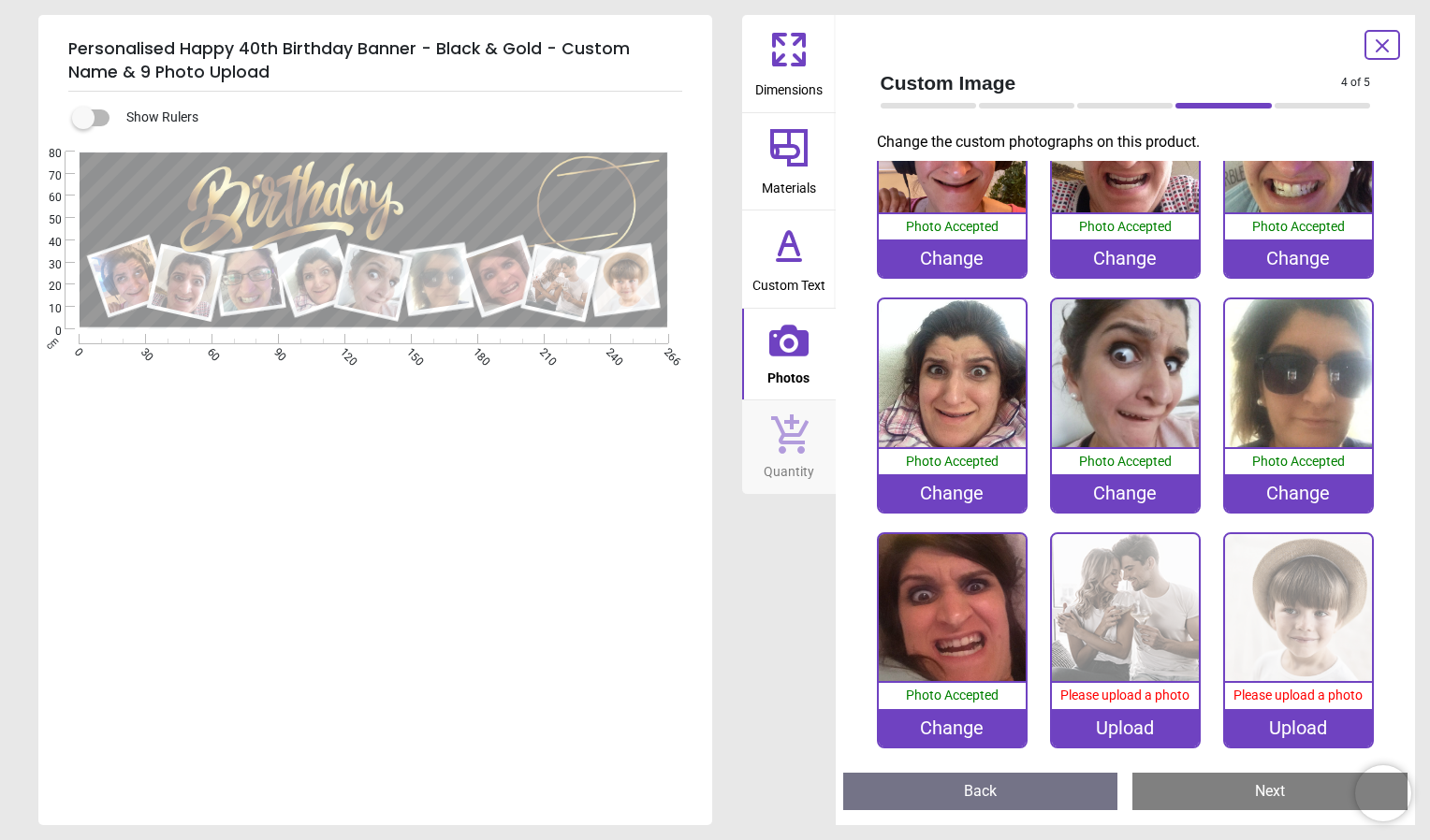
click at [1138, 720] on div "Upload" at bounding box center [1124, 728] width 146 height 38
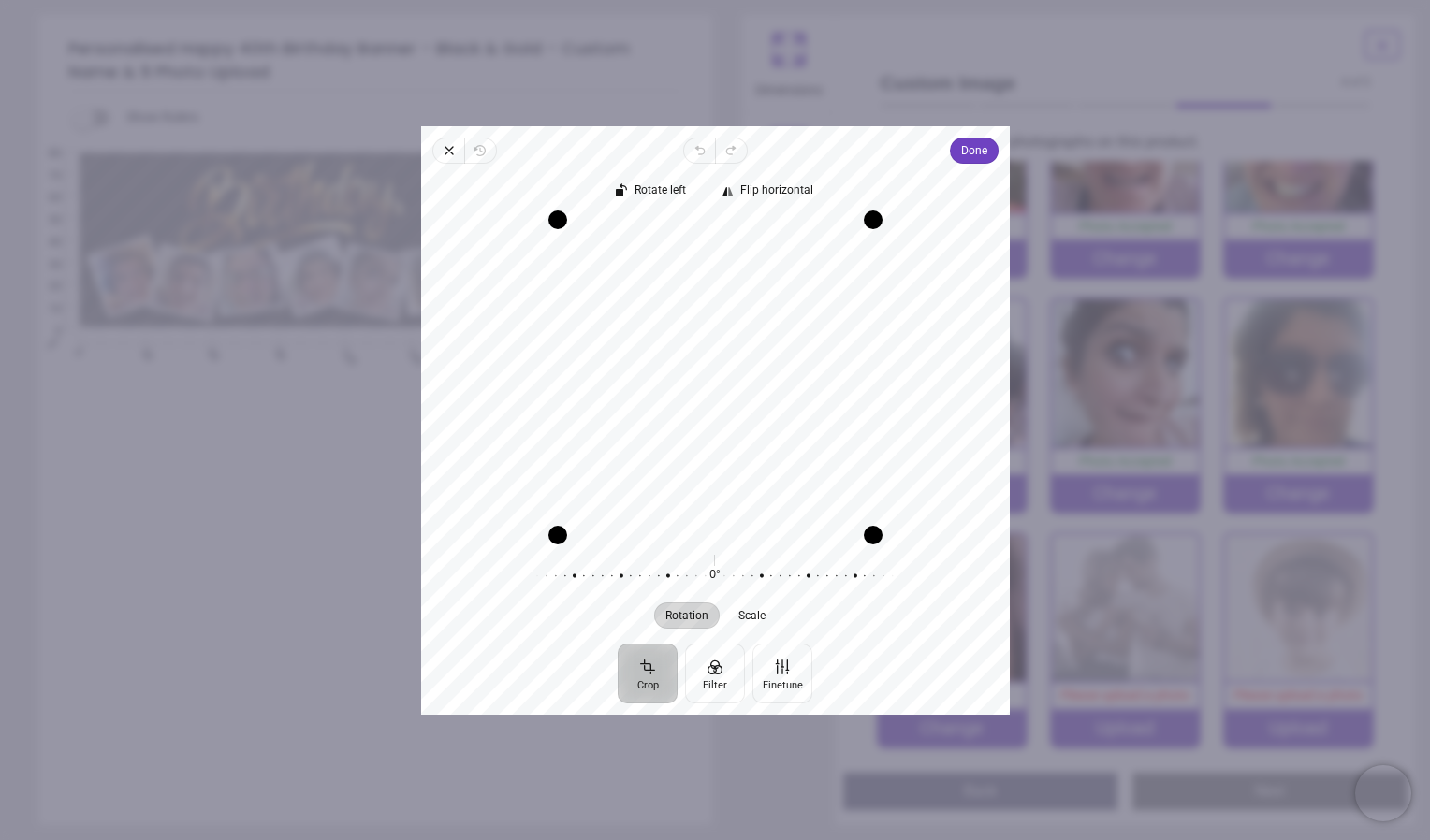
drag, startPoint x: 790, startPoint y: 490, endPoint x: 790, endPoint y: 466, distance: 24.0
click at [790, 466] on div "Recenter" at bounding box center [715, 377] width 559 height 315
click at [984, 153] on span "Done" at bounding box center [973, 150] width 26 height 23
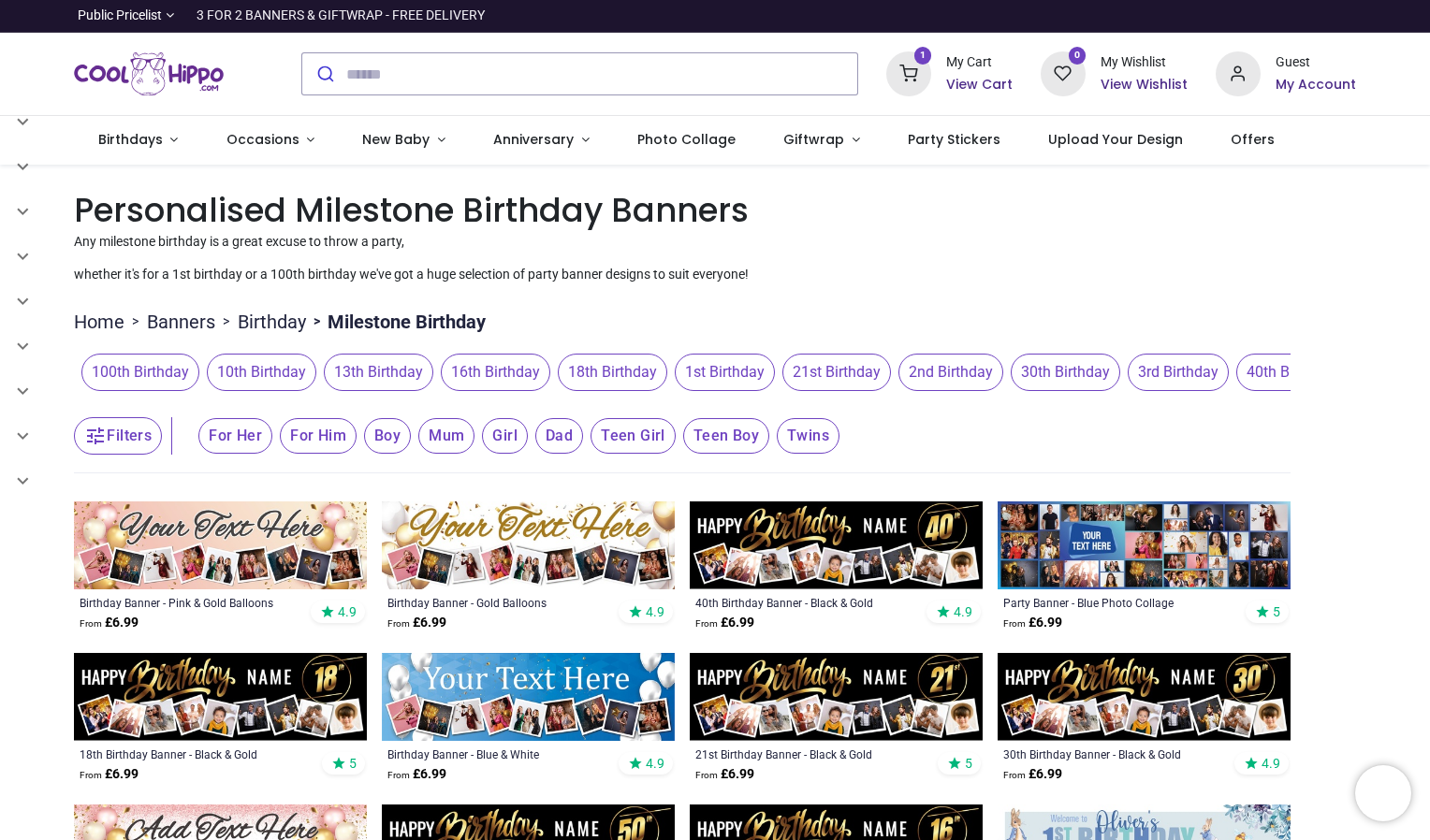
click at [1270, 379] on span "40th Birthday" at bounding box center [1290, 373] width 110 height 38
click at [1262, 376] on span "40th Birthday" at bounding box center [1290, 373] width 110 height 38
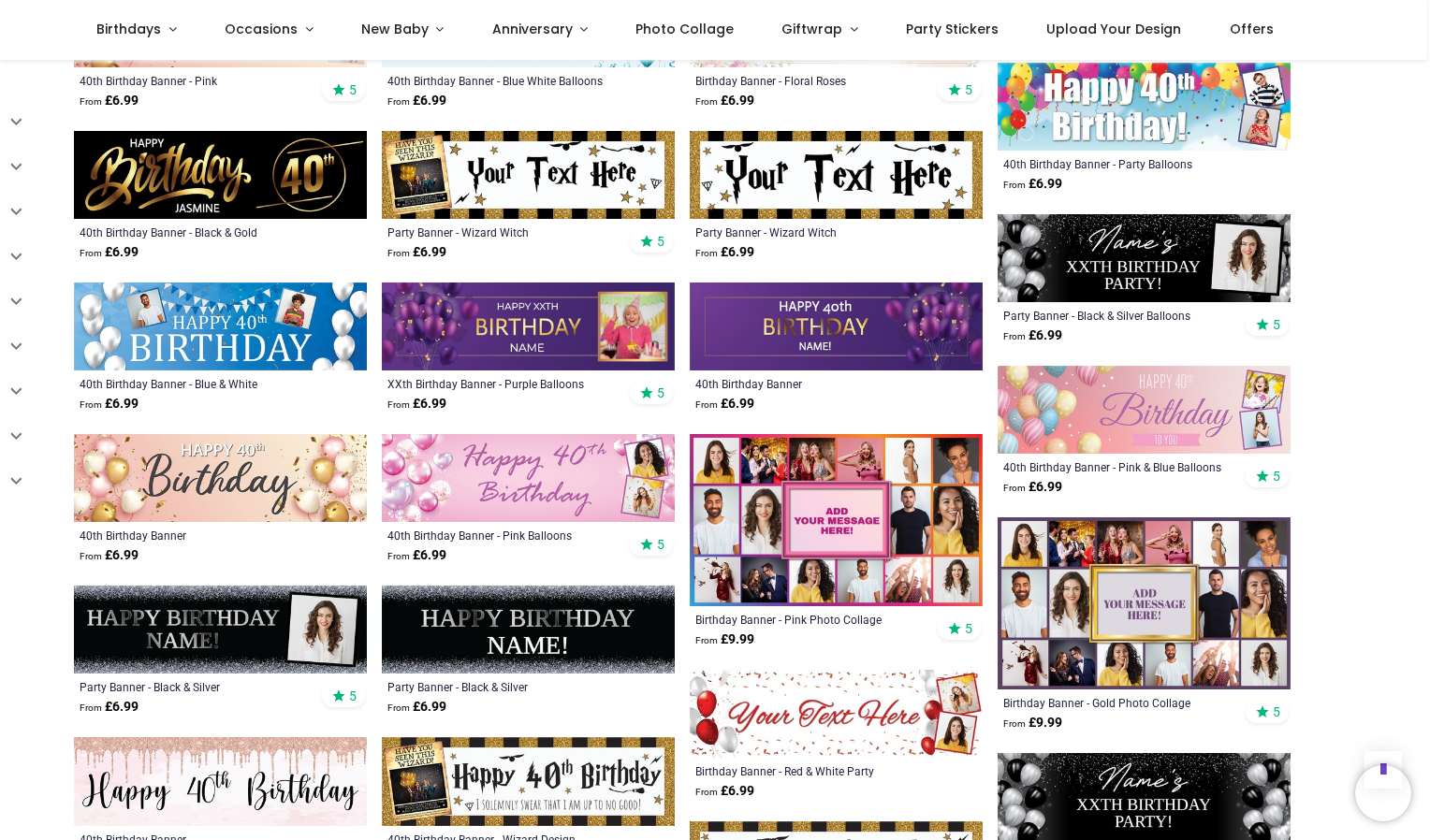
scroll to position [1497, 0]
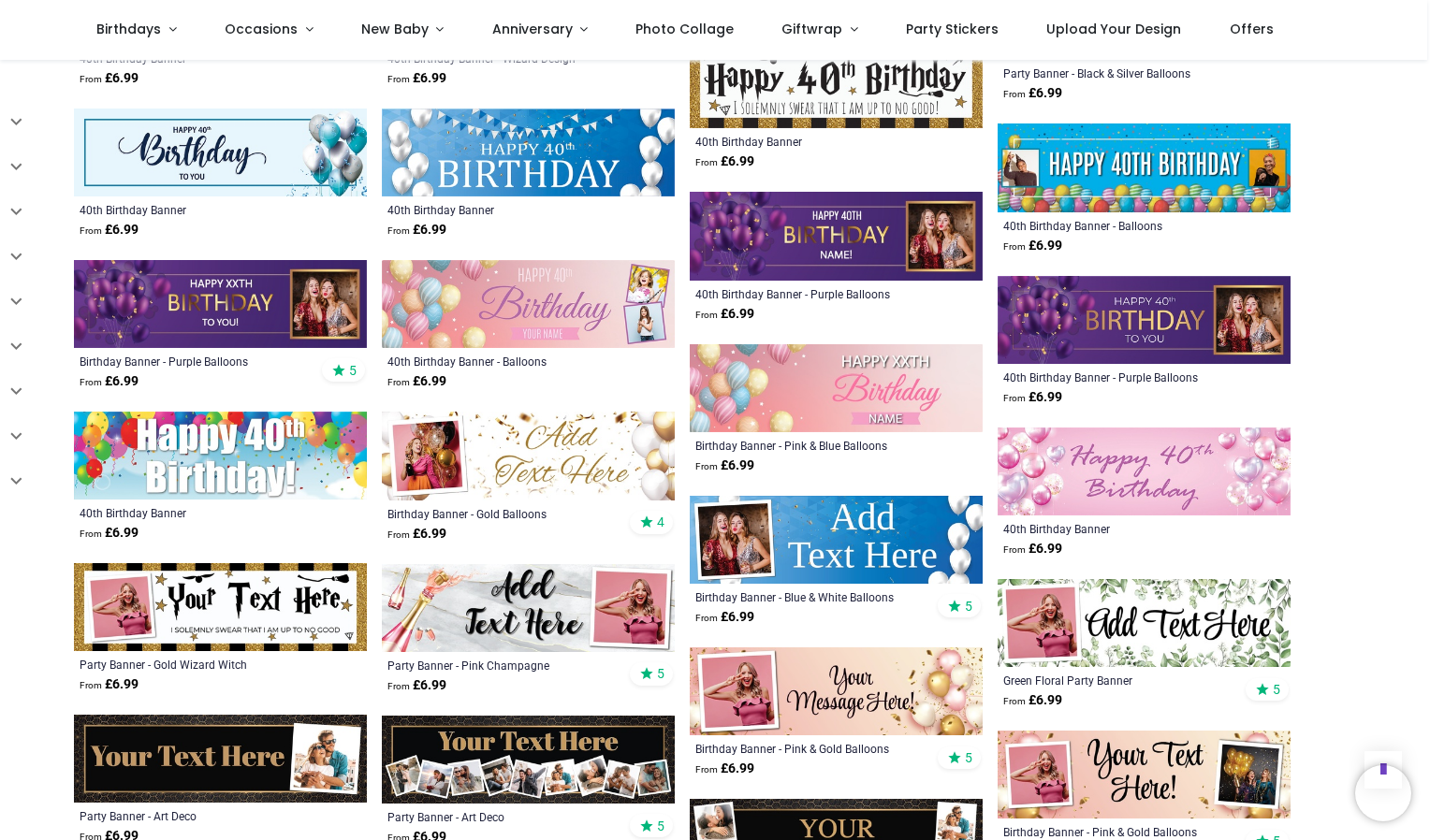
scroll to position [2152, 0]
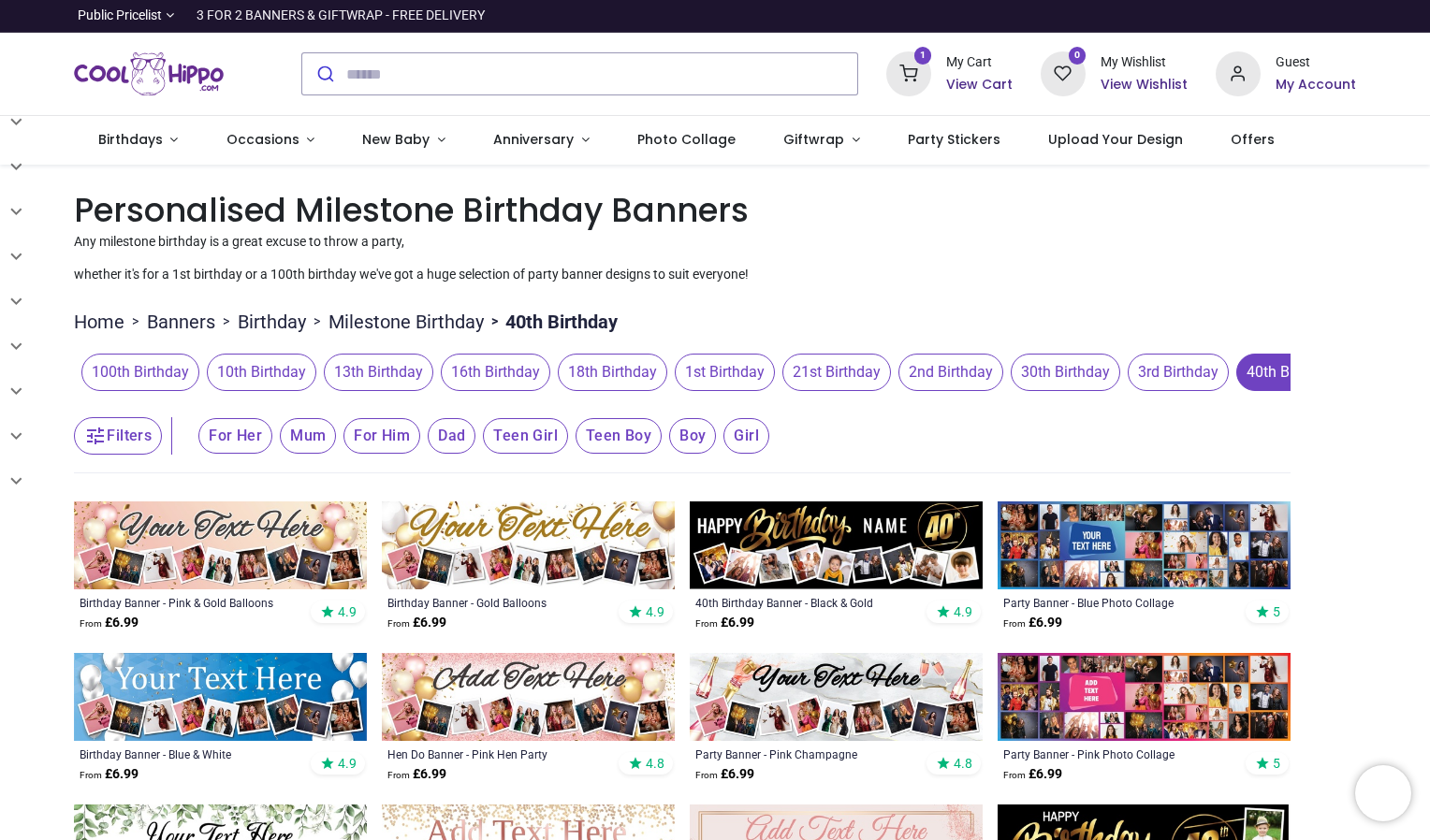
click at [964, 77] on h6 "View Cart" at bounding box center [979, 85] width 67 height 19
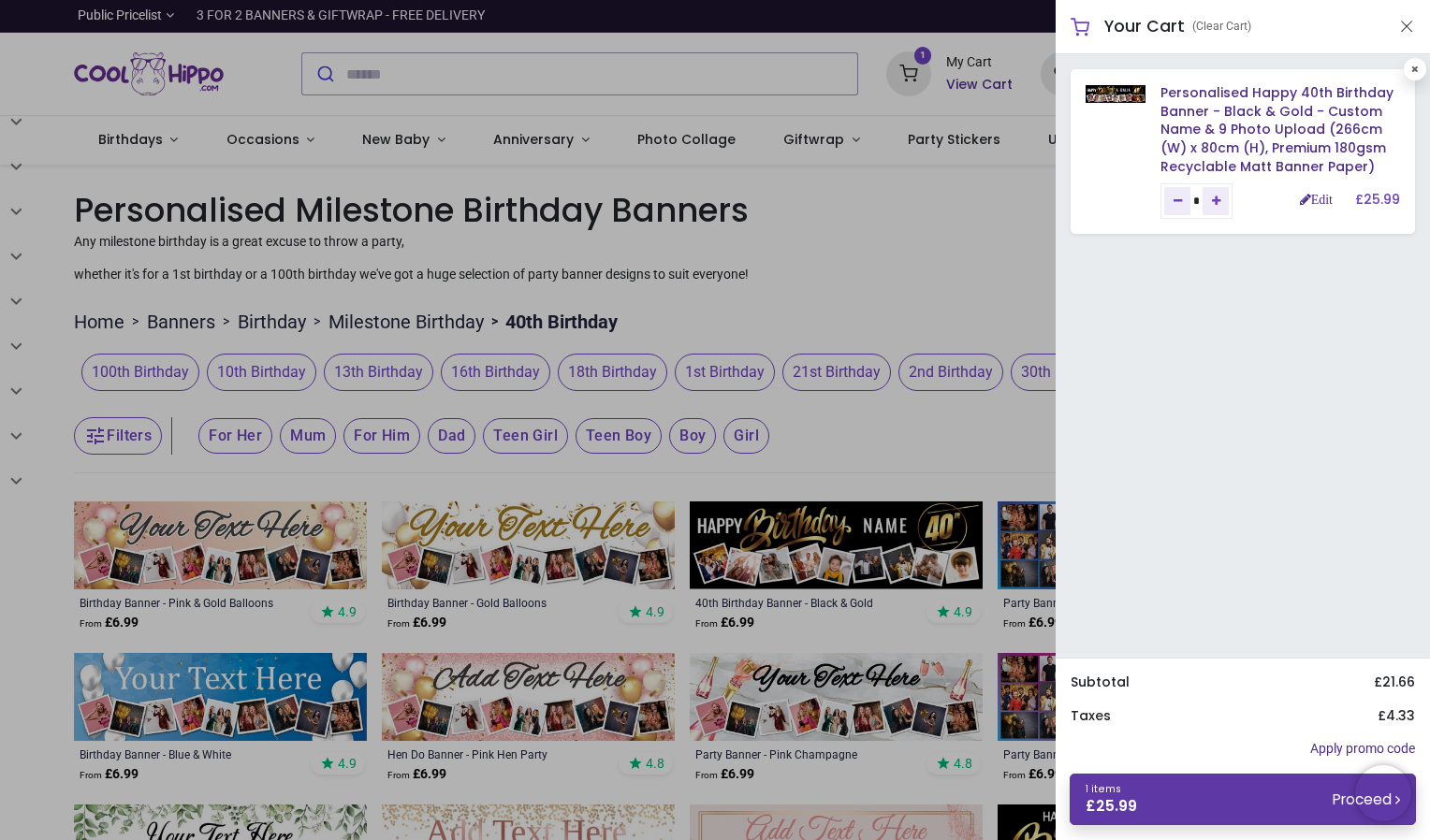
click at [1211, 803] on link "1 items £ 25.99 Proceed" at bounding box center [1242, 800] width 346 height 52
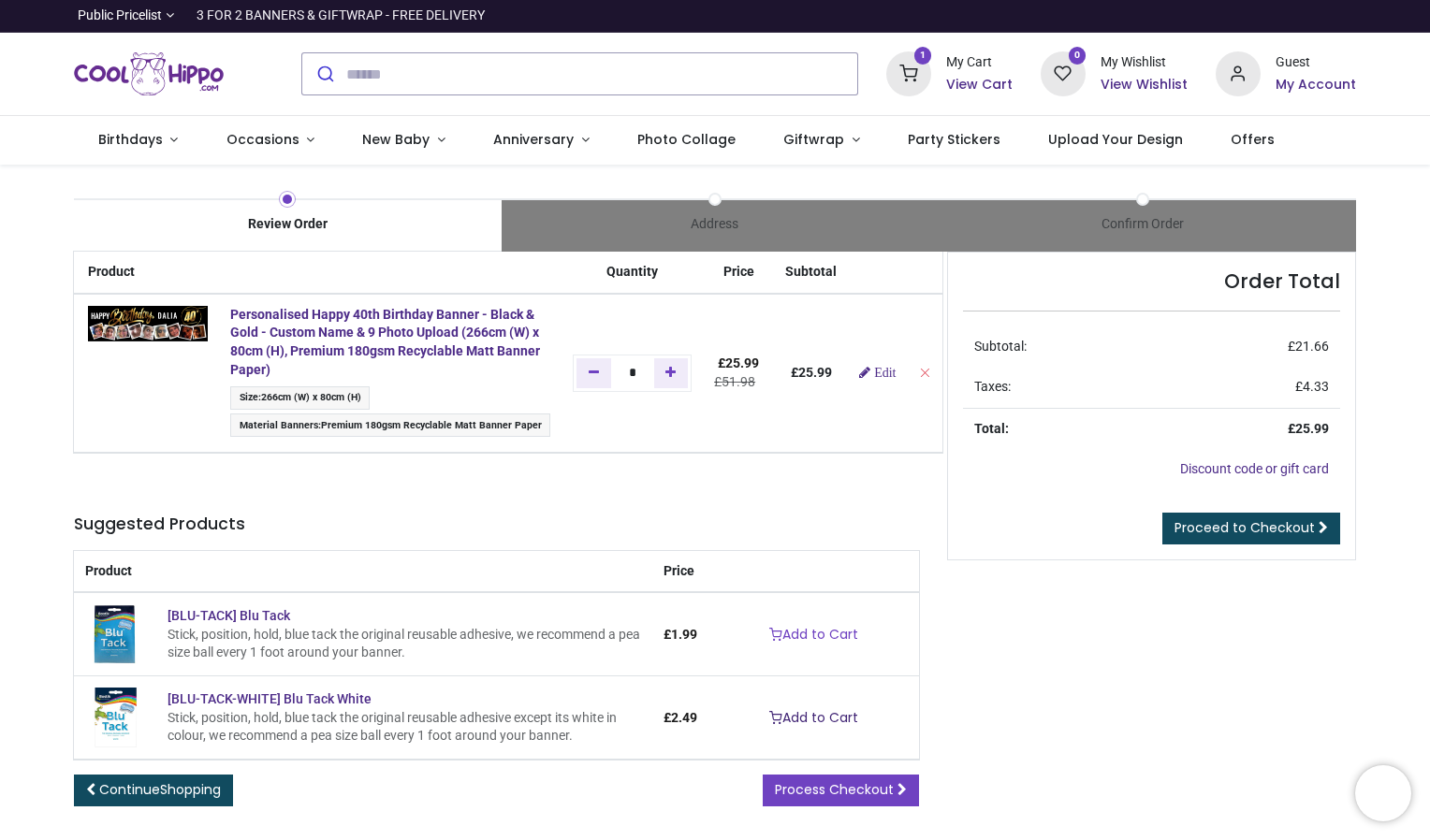
click at [842, 714] on link "Add to Cart" at bounding box center [814, 718] width 114 height 32
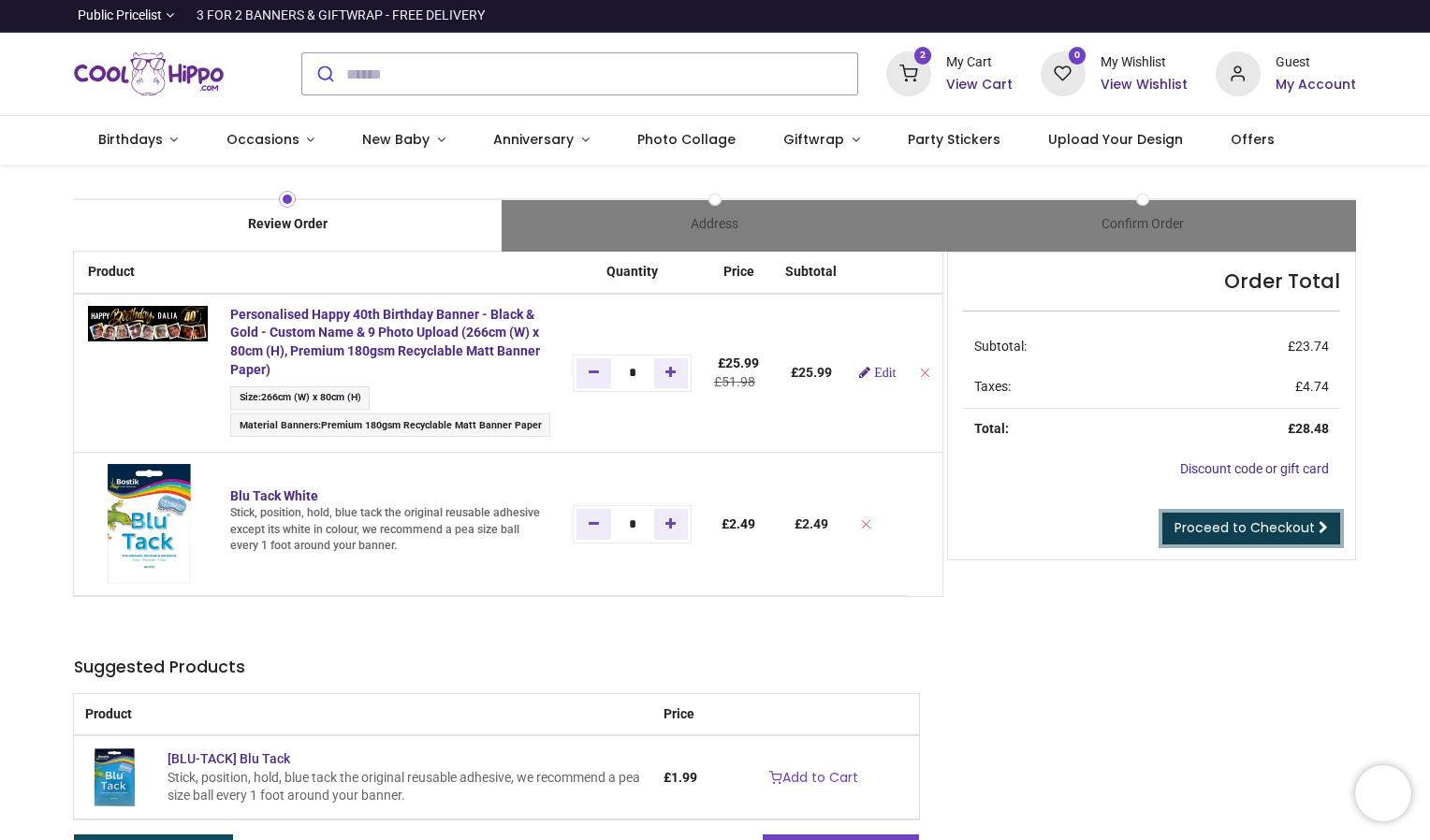
click at [1231, 522] on span "Proceed to Checkout" at bounding box center [1244, 527] width 141 height 19
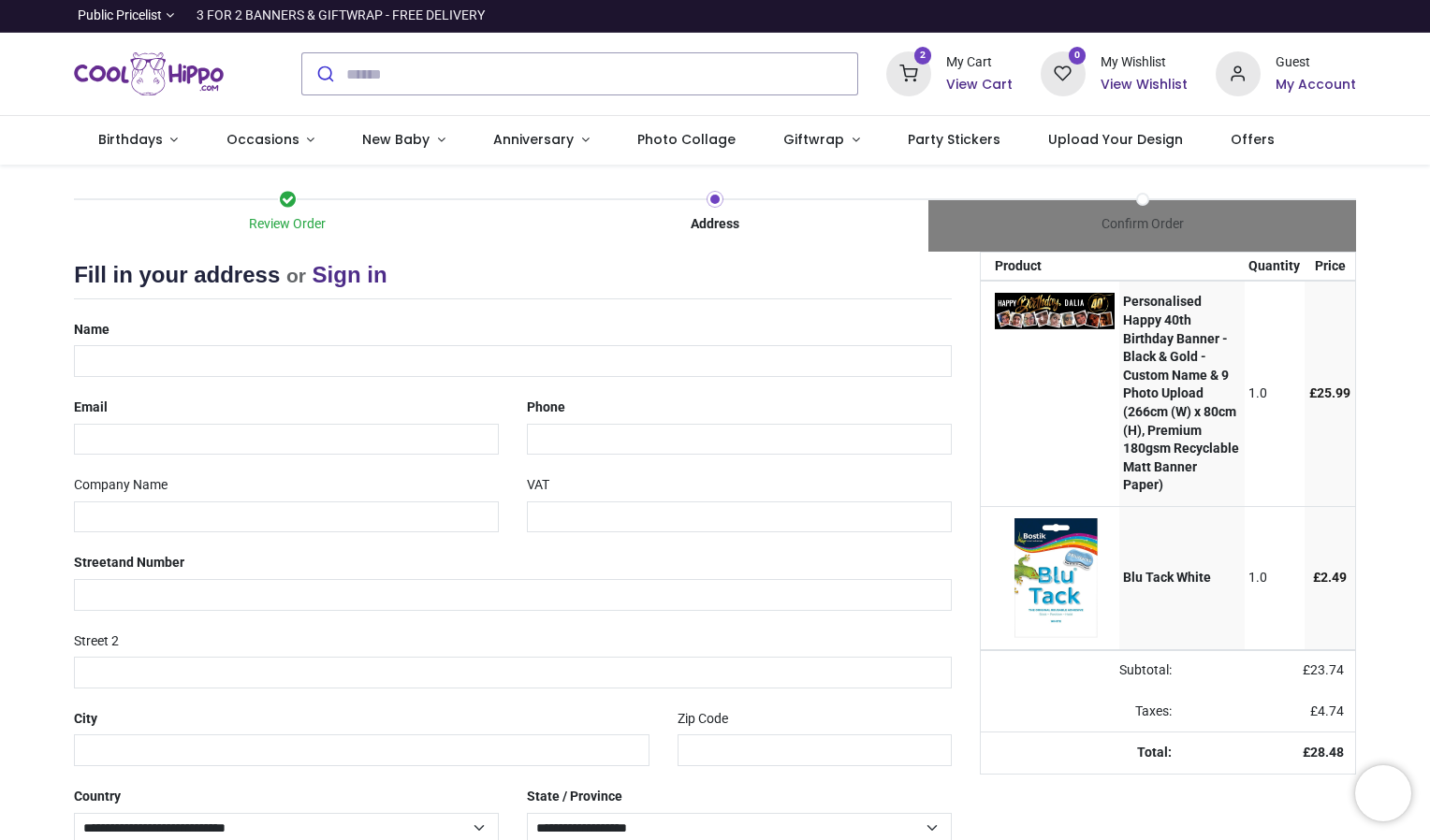
select select "***"
click at [394, 357] on input "text" at bounding box center [512, 361] width 878 height 32
type input "**********"
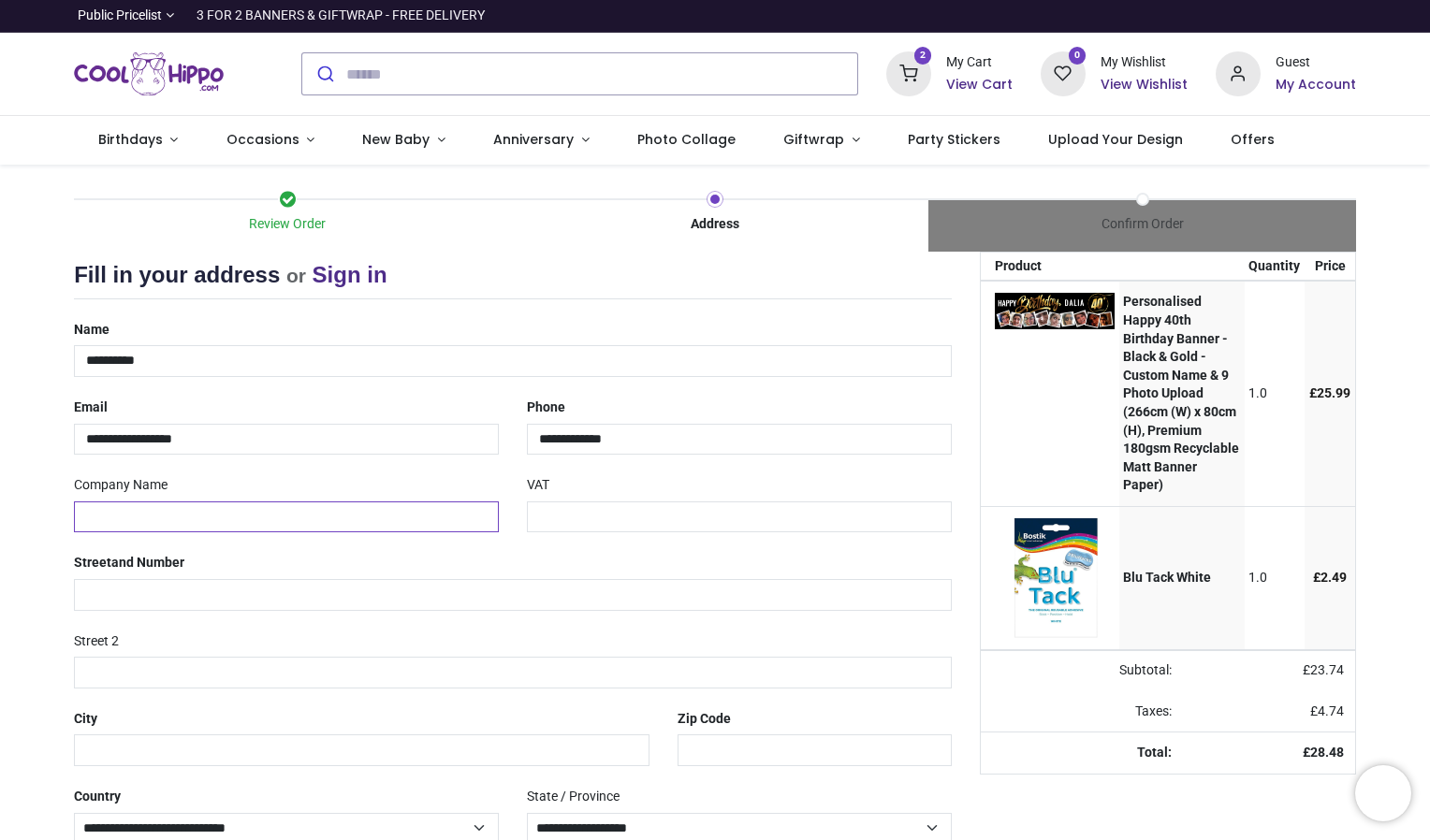
type input "**********"
type input "*******"
type input "********"
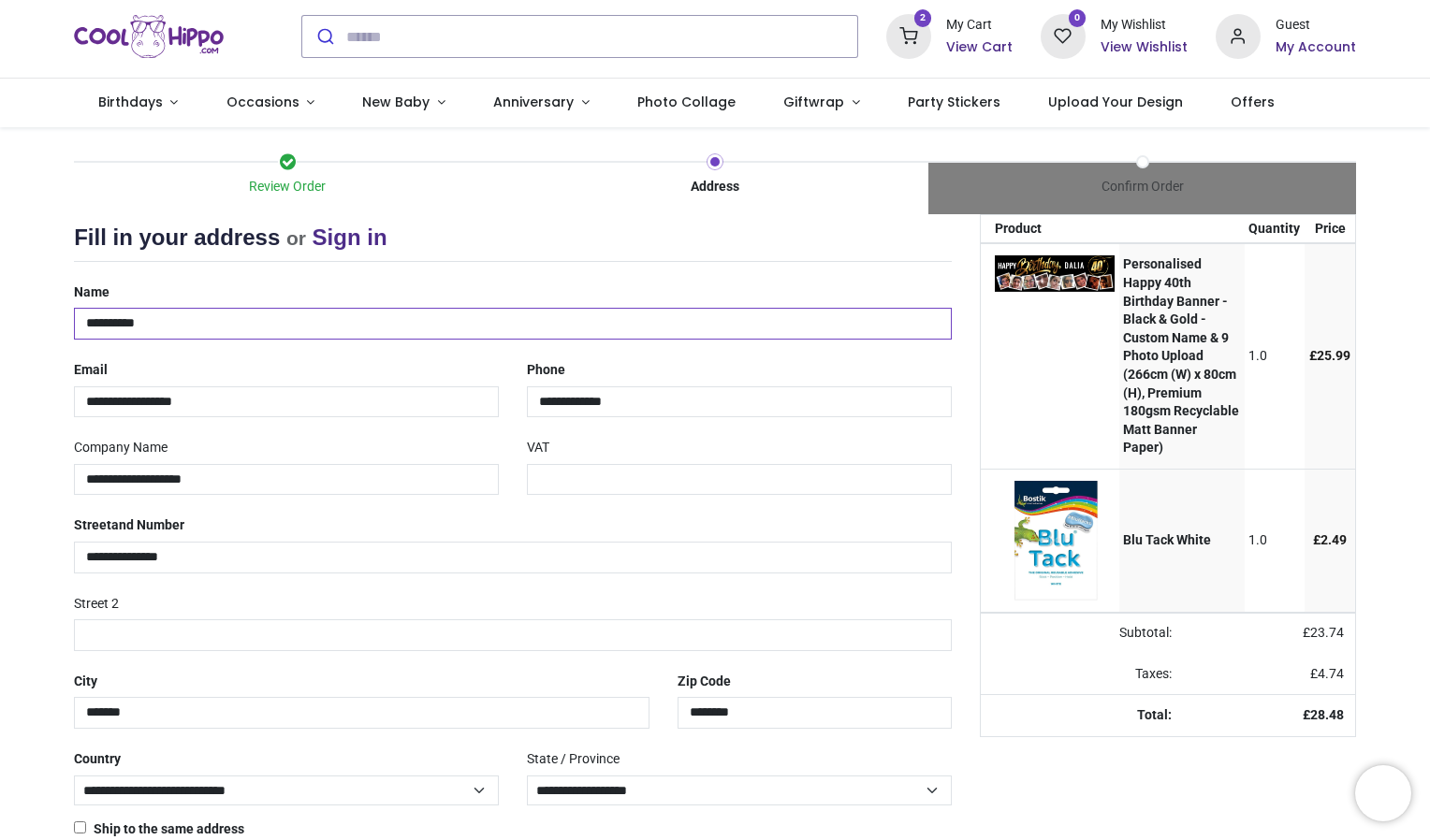
scroll to position [104, 0]
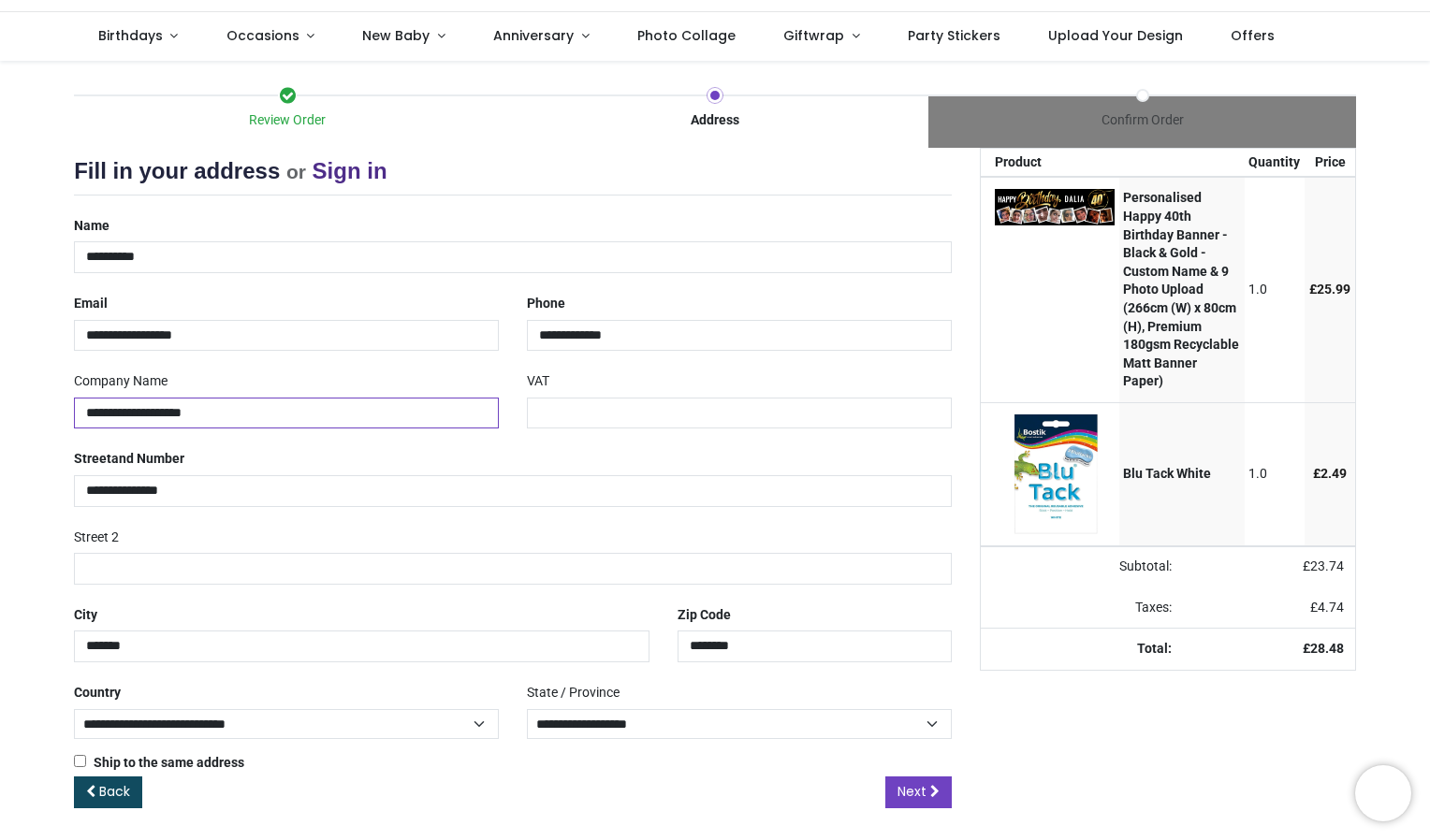
drag, startPoint x: 336, startPoint y: 406, endPoint x: 26, endPoint y: 378, distance: 311.3
click at [26, 378] on div "Review Order Address Confirm Order Your order: £ 28.48 Product Price" at bounding box center [715, 453] width 1430 height 785
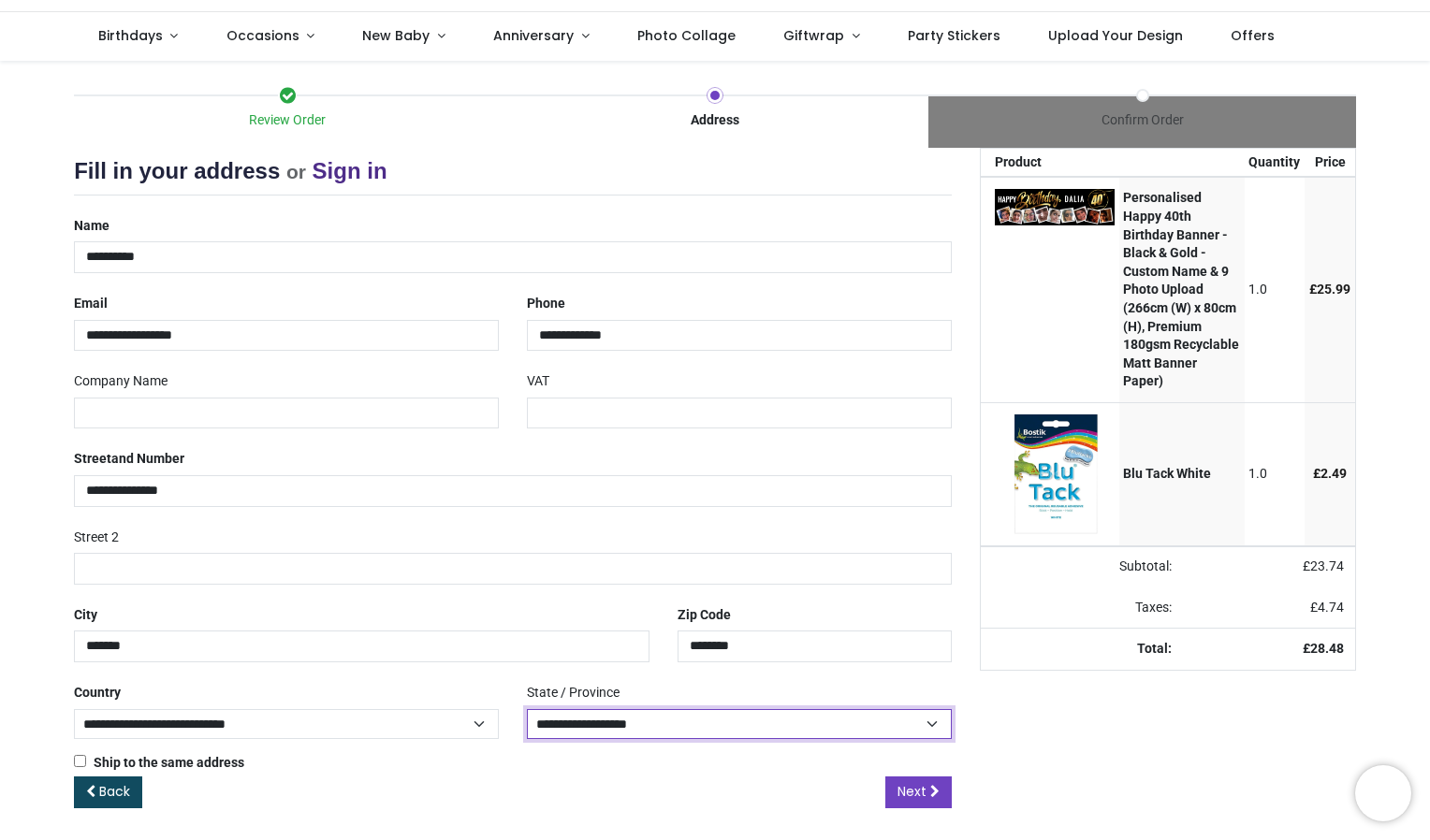
click at [646, 720] on select "**********" at bounding box center [739, 724] width 425 height 31
select select "***"
click at [527, 709] on select "**********" at bounding box center [739, 724] width 425 height 31
click at [592, 784] on div "Back Next" at bounding box center [512, 807] width 878 height 62
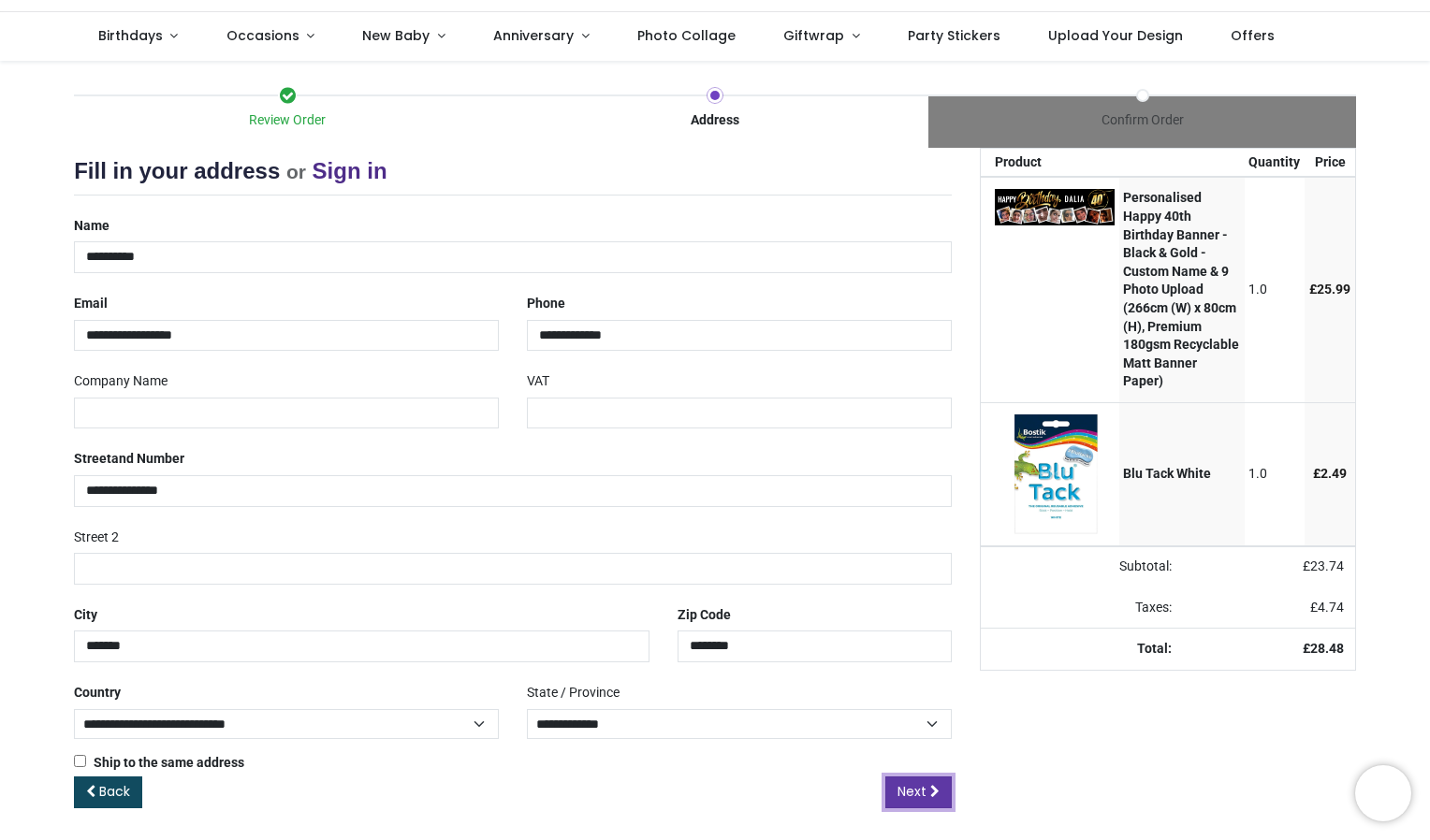
click at [915, 786] on span "Next" at bounding box center [912, 791] width 29 height 19
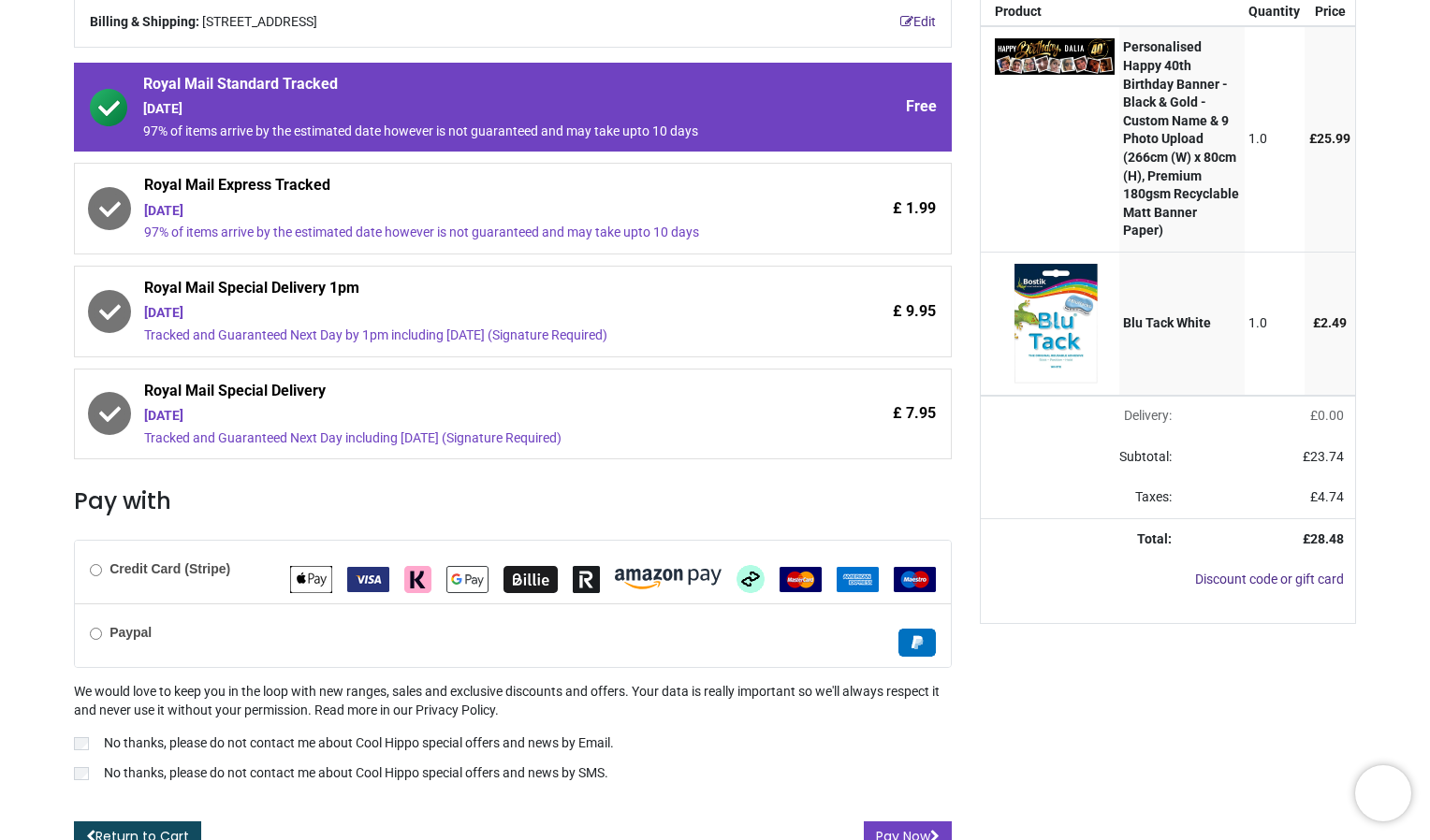
scroll to position [269, 0]
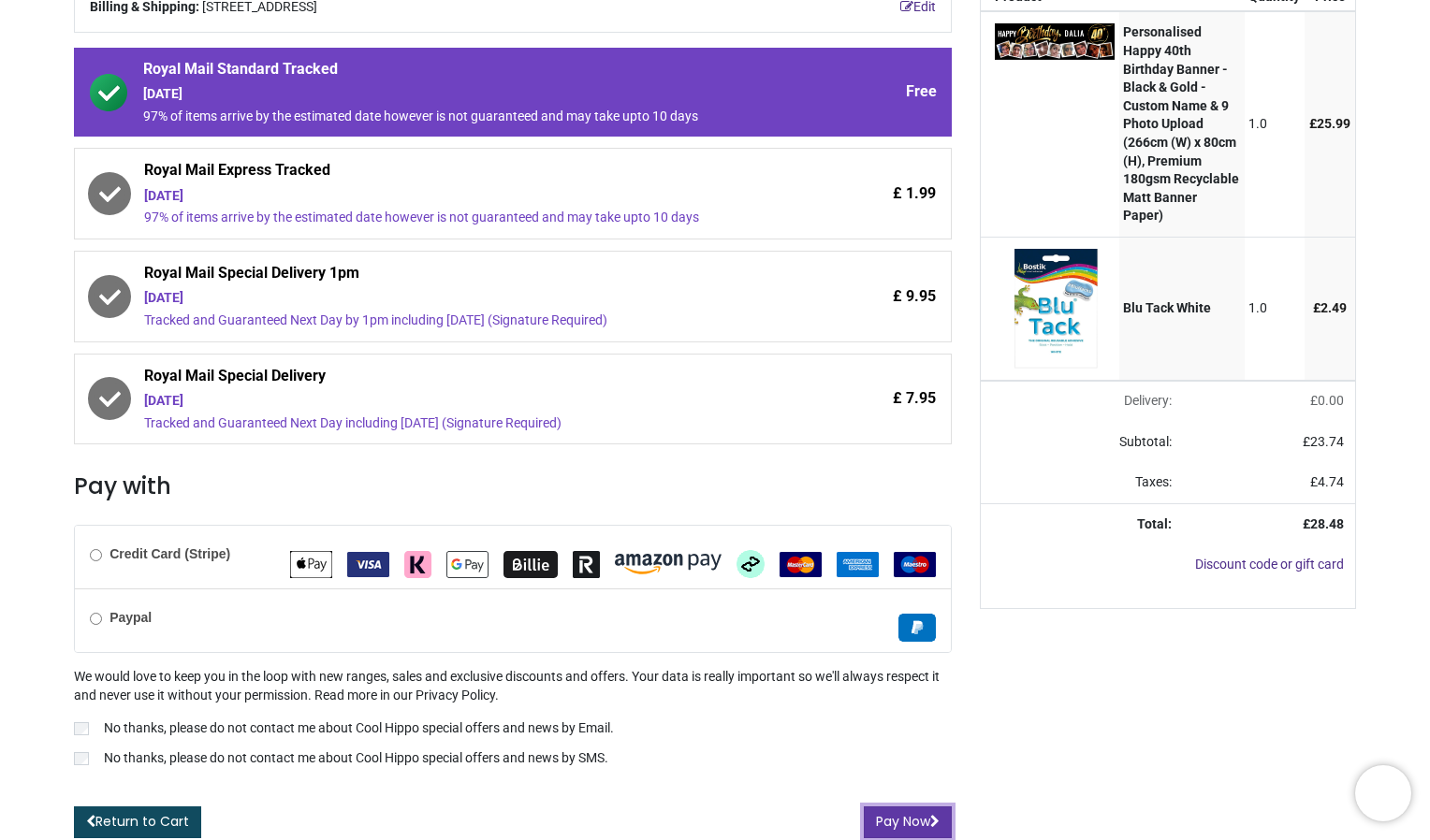
click at [900, 818] on button "Pay Now" at bounding box center [908, 822] width 88 height 32
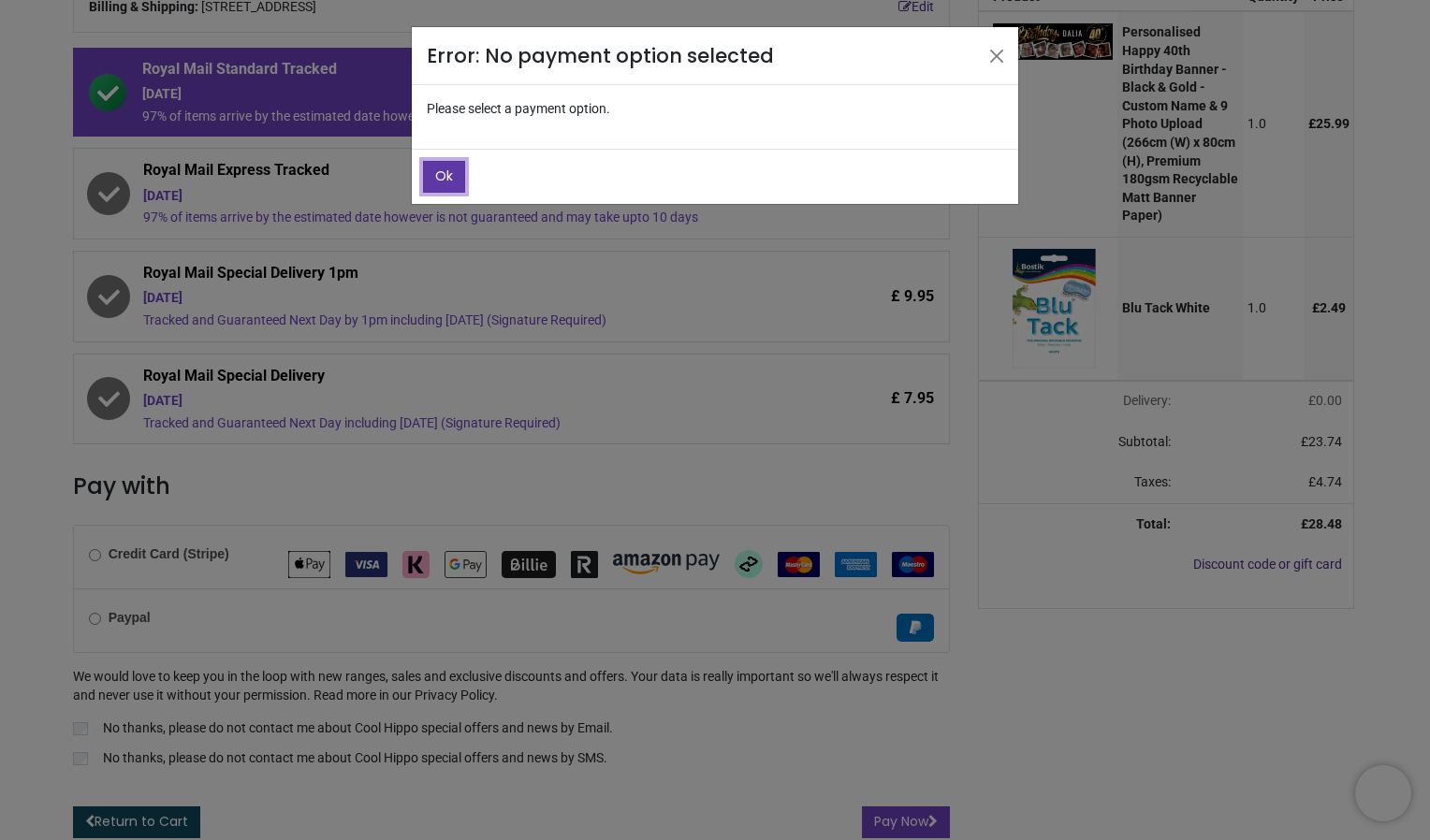
click at [449, 184] on button "Ok" at bounding box center [443, 177] width 42 height 32
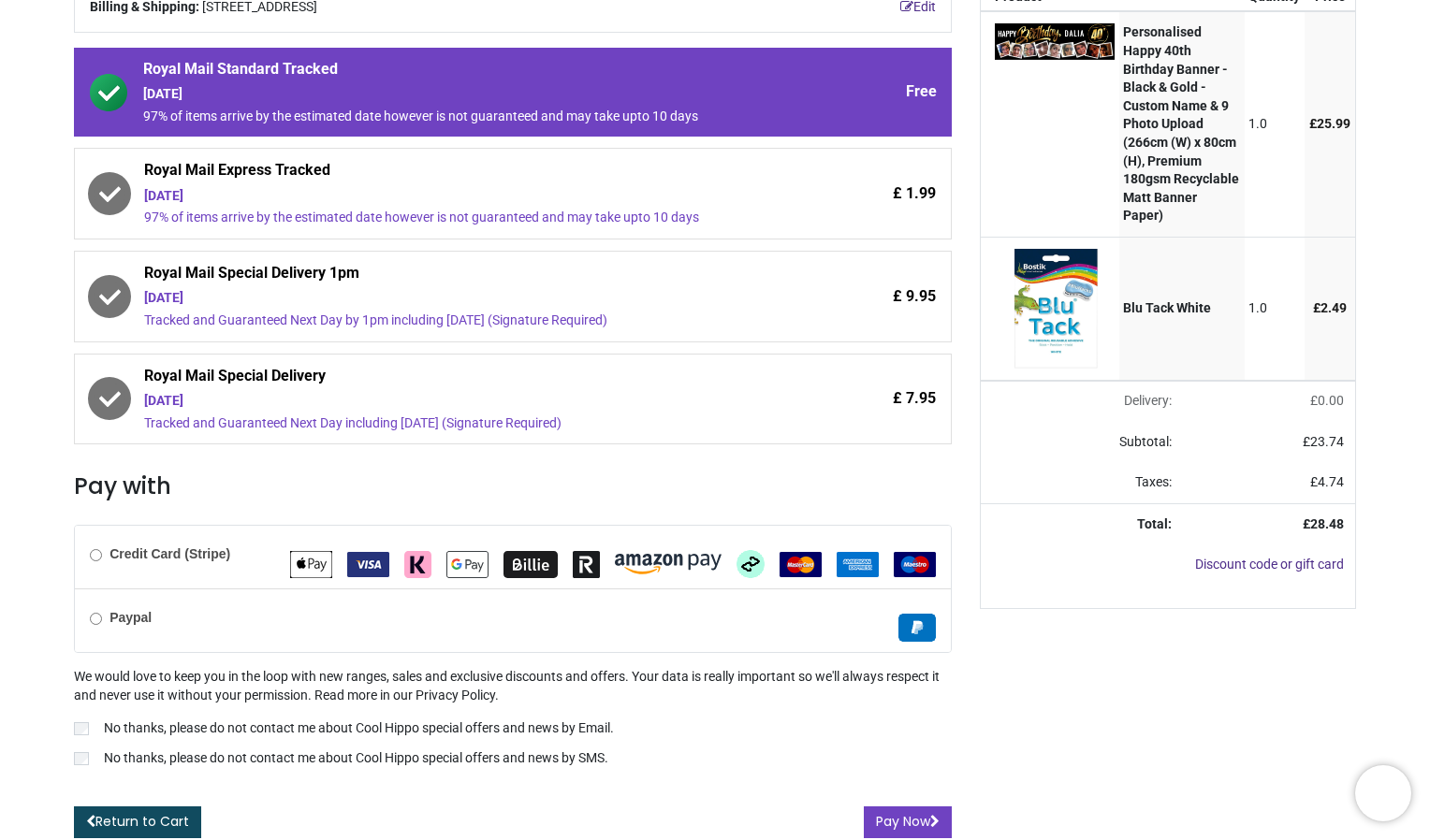
click at [145, 560] on div "Credit Card (Stripe)" at bounding box center [512, 557] width 876 height 63
click at [889, 811] on button "Pay Now" at bounding box center [908, 822] width 88 height 32
